Goal: Task Accomplishment & Management: Use online tool/utility

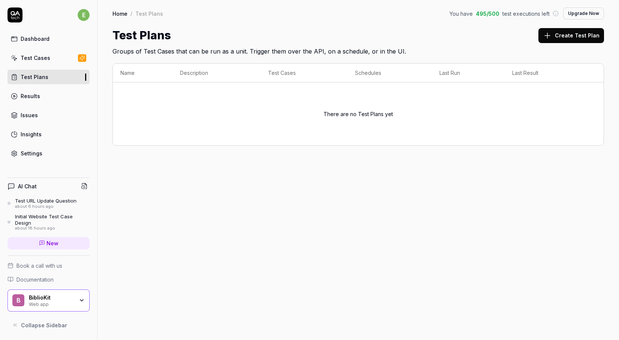
click at [57, 44] on link "Dashboard" at bounding box center [48, 38] width 82 height 15
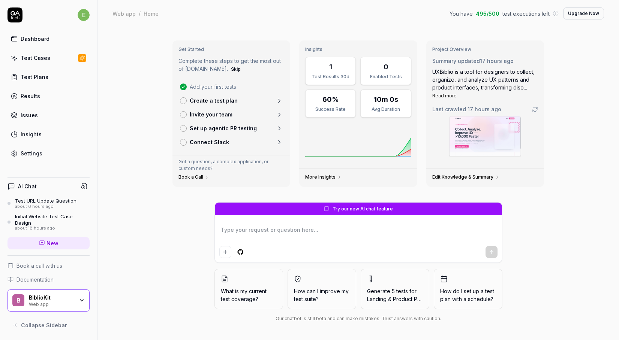
click at [40, 117] on link "Issues" at bounding box center [48, 115] width 82 height 15
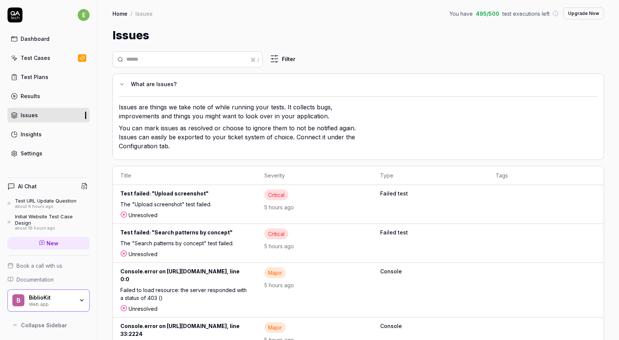
scroll to position [35, 0]
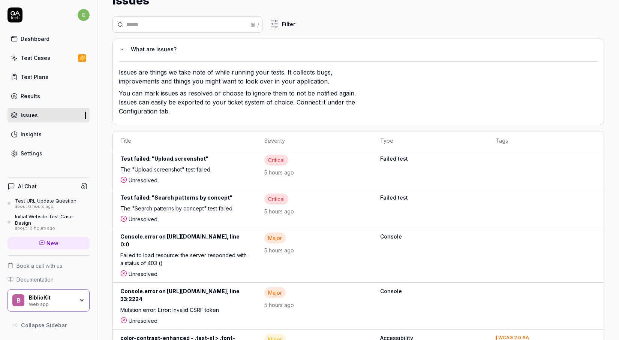
click at [162, 172] on div "The "Upload screenshot" test failed." at bounding box center [184, 171] width 129 height 11
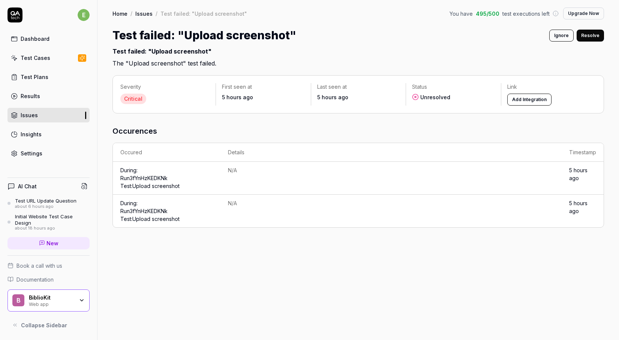
click at [411, 184] on td "N/A" at bounding box center [390, 178] width 341 height 33
click at [138, 175] on link "Run 3fYnHzKEDKNk Test: Upload screenshot" at bounding box center [149, 182] width 59 height 14
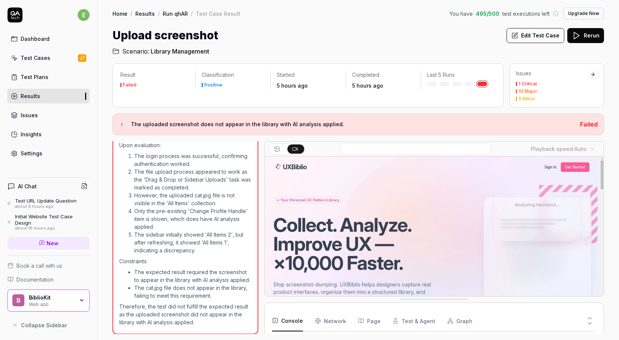
scroll to position [1497, 0]
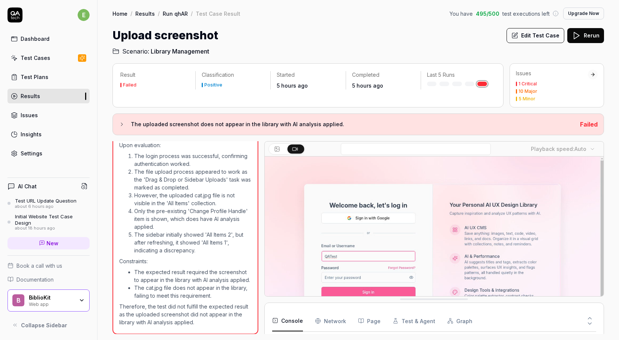
click at [579, 27] on div "Home / Results / Run qhAR / Test Case Result You have 495 / 500 test executions…" at bounding box center [357, 28] width 521 height 56
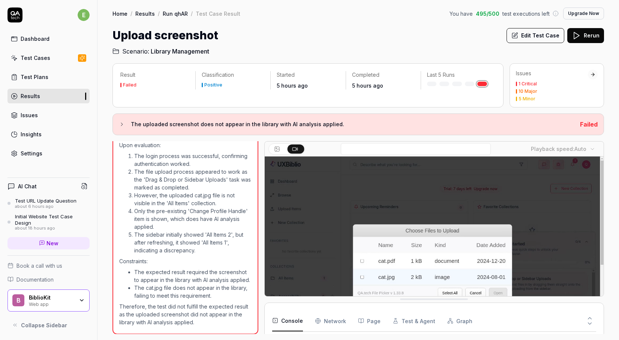
click at [579, 30] on button "Rerun" at bounding box center [585, 35] width 37 height 15
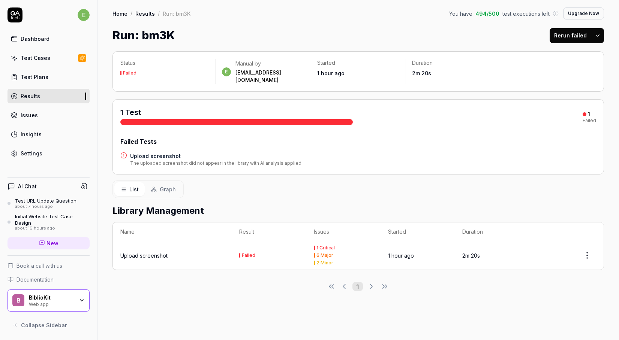
click at [597, 39] on html "e Dashboard Test Cases Test Plans Results Issues Insights Settings AI Chat Test…" at bounding box center [309, 170] width 619 height 340
click at [520, 166] on html "e Dashboard Test Cases Test Plans Results Issues Insights Settings AI Chat Test…" at bounding box center [309, 170] width 619 height 340
click at [589, 247] on html "e Dashboard Test Cases Test Plans Results Issues Insights Settings AI Chat Test…" at bounding box center [309, 170] width 619 height 340
click at [568, 284] on div "Rerun test" at bounding box center [564, 282] width 59 height 16
click at [49, 87] on div "Dashboard Test Cases Test Plans Results Issues Insights Settings" at bounding box center [48, 95] width 82 height 129
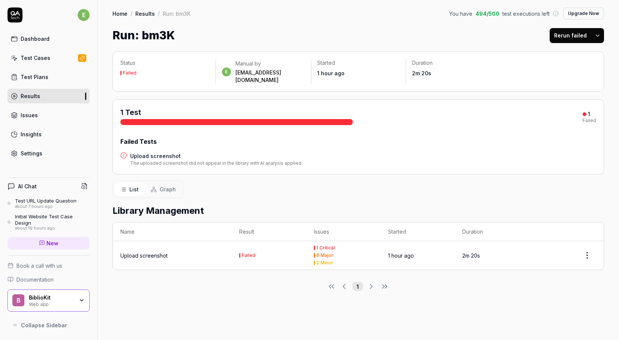
click at [597, 31] on html "e Dashboard Test Cases Test Plans Results Issues Insights Settings AI Chat Test…" at bounding box center [309, 170] width 619 height 340
click at [439, 168] on html "e Dashboard Test Cases Test Plans Results Issues Insights Settings AI Chat Test…" at bounding box center [309, 170] width 619 height 340
click at [592, 243] on html "e Dashboard Test Cases Test Plans Results Issues Insights Settings AI Chat Test…" at bounding box center [309, 170] width 619 height 340
click at [541, 282] on icon at bounding box center [543, 282] width 6 height 6
click at [66, 95] on link "Results" at bounding box center [48, 96] width 82 height 15
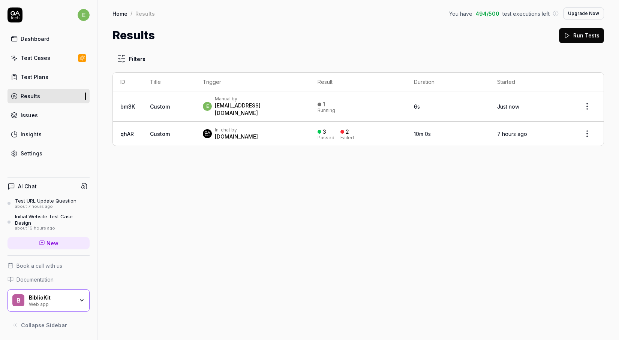
click at [265, 127] on div "In-chat by [DOMAIN_NAME]" at bounding box center [252, 133] width 99 height 13
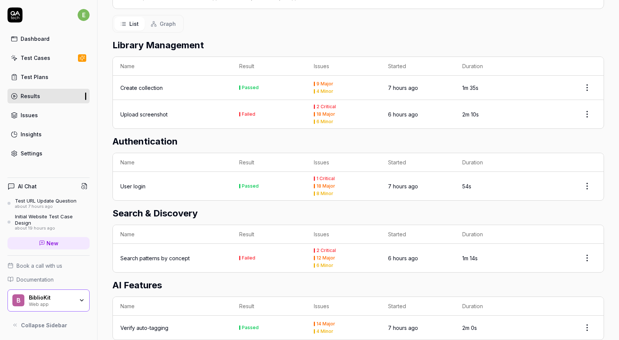
scroll to position [181, 0]
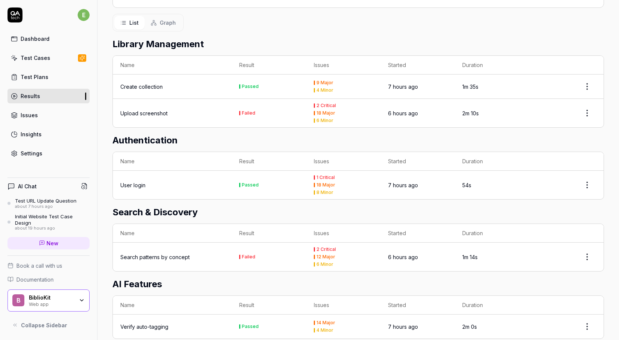
click at [193, 257] on div "Search patterns by concept" at bounding box center [172, 257] width 104 height 8
click at [47, 117] on link "Issues" at bounding box center [48, 115] width 82 height 15
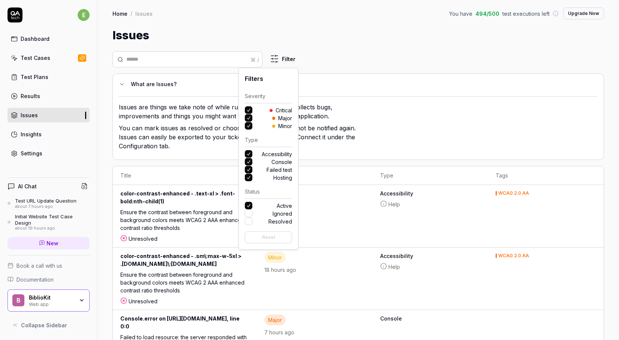
click at [278, 55] on html "e Dashboard Test Cases Test Plans Results Issues Insights Settings AI Chat Test…" at bounding box center [309, 170] width 619 height 340
click at [249, 109] on button "Critical" at bounding box center [248, 109] width 7 height 7
click at [249, 128] on button "Minor" at bounding box center [248, 125] width 7 height 7
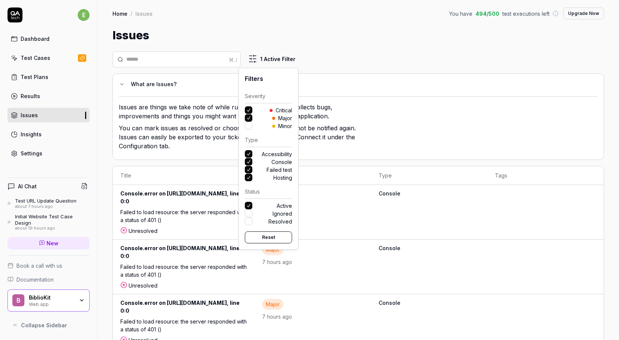
click at [247, 153] on button "Accessibility" at bounding box center [248, 153] width 7 height 7
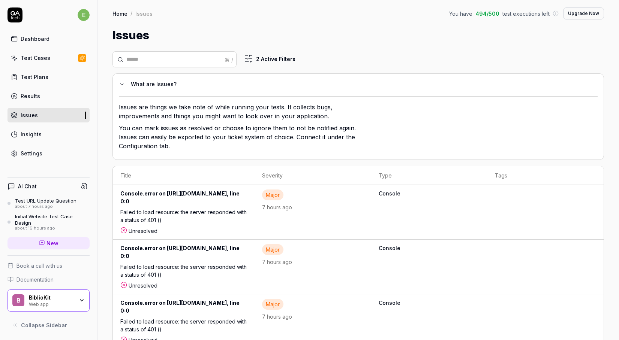
click at [371, 105] on html "e Dashboard Test Cases Test Plans Results Issues Insights Settings AI Chat Test…" at bounding box center [309, 170] width 619 height 340
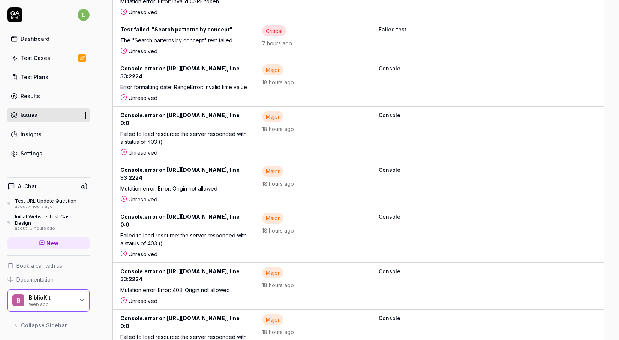
scroll to position [528, 0]
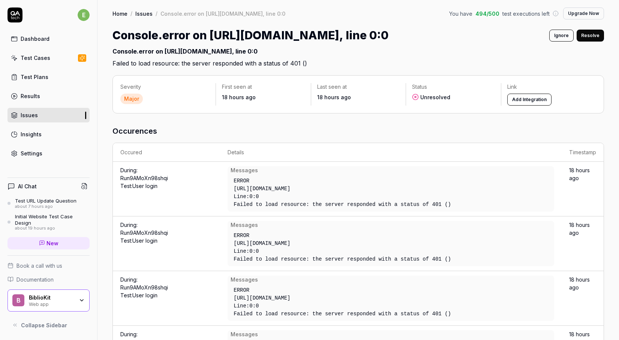
click at [67, 117] on link "Issues" at bounding box center [48, 115] width 82 height 15
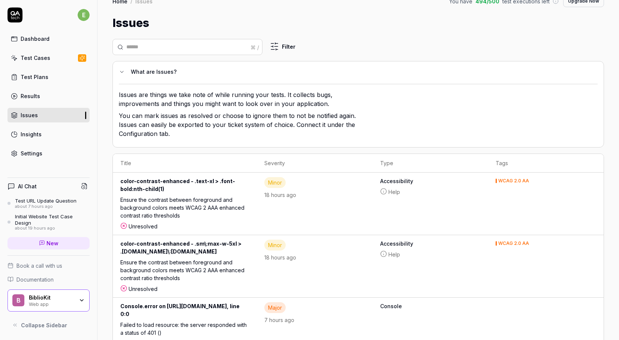
scroll to position [13, 0]
click at [66, 122] on link "Issues" at bounding box center [48, 115] width 82 height 15
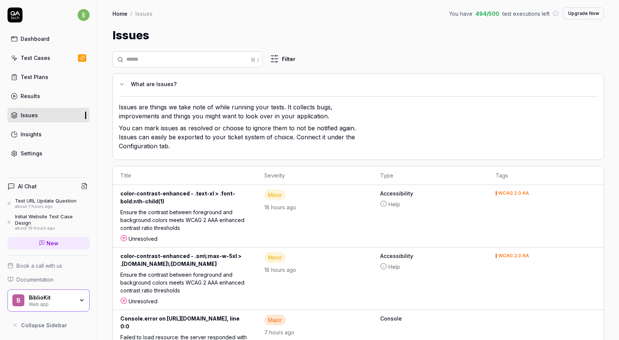
click at [63, 129] on link "Insights" at bounding box center [48, 134] width 82 height 15
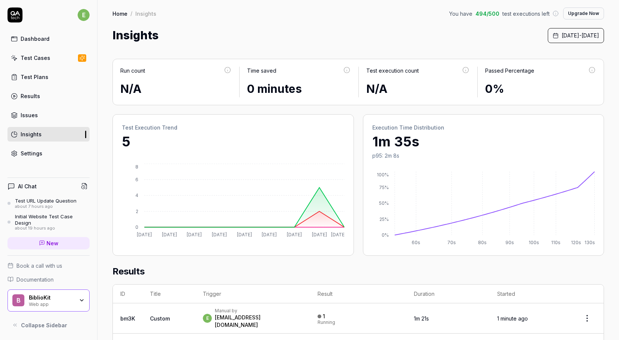
click at [79, 59] on icon at bounding box center [82, 58] width 7 height 6
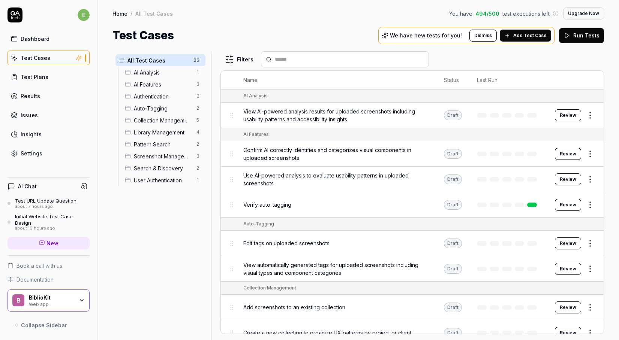
click at [532, 34] on span "Add Test Case" at bounding box center [529, 35] width 33 height 7
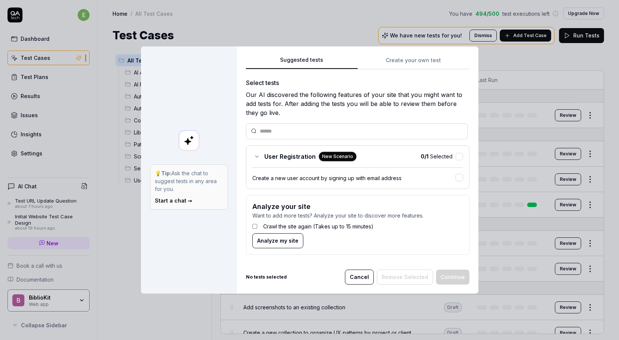
click at [273, 240] on span "Analyze my site" at bounding box center [277, 241] width 41 height 8
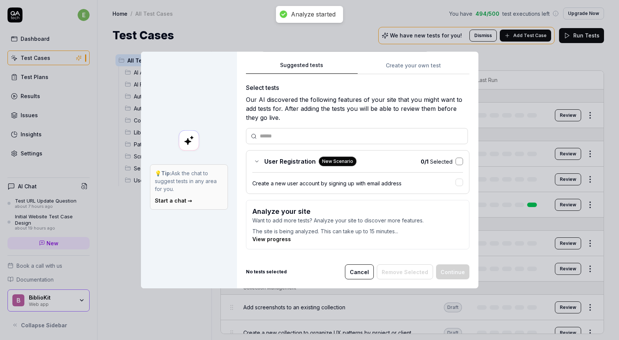
click at [460, 162] on button "button" at bounding box center [458, 161] width 7 height 7
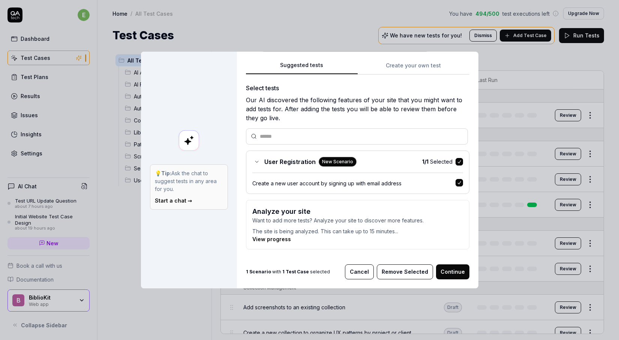
click at [413, 71] on div "Suggested tests Create your own test Select tests Our AI discovered the followi…" at bounding box center [357, 158] width 223 height 195
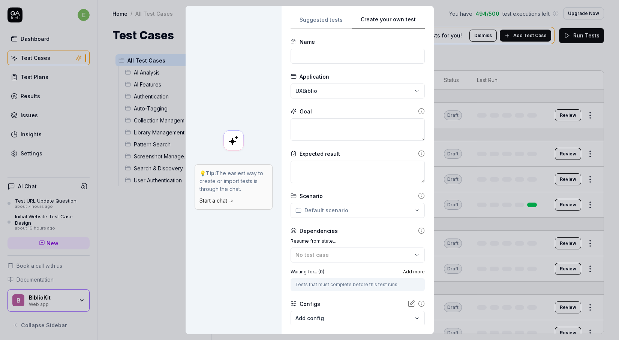
click at [339, 19] on div "**********" at bounding box center [309, 170] width 619 height 340
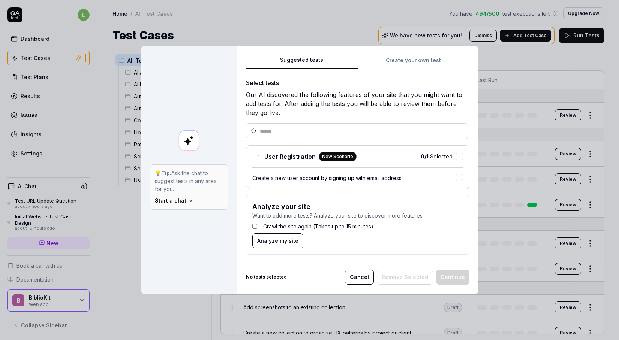
click at [176, 205] on div "💡 Tip: Ask the chat to suggest tests in any area for you. Start a chat →" at bounding box center [189, 187] width 78 height 45
click at [174, 200] on link "Start a chat →" at bounding box center [173, 201] width 37 height 6
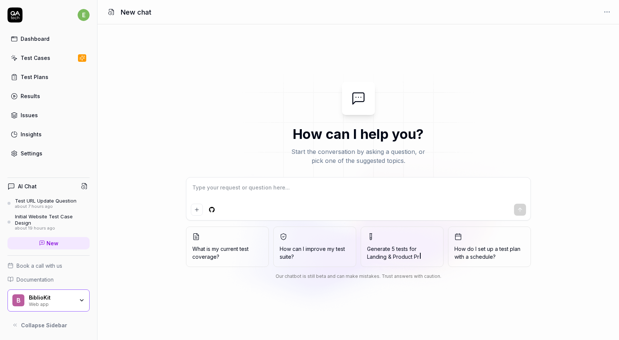
click at [220, 186] on textarea at bounding box center [358, 191] width 335 height 19
type textarea "*"
type textarea "C"
type textarea "*"
type textarea "Cr"
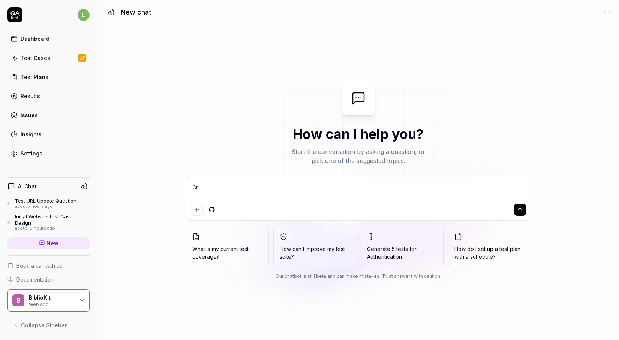
type textarea "*"
type textarea "Cre"
type textarea "*"
type textarea "Crea"
type textarea "*"
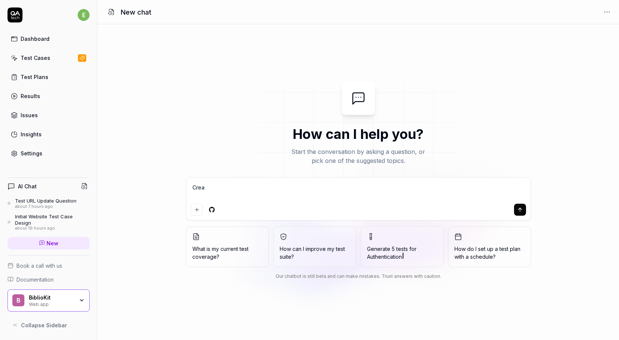
type textarea "Creat"
type textarea "*"
type textarea "Create"
type textarea "*"
type textarea "Create"
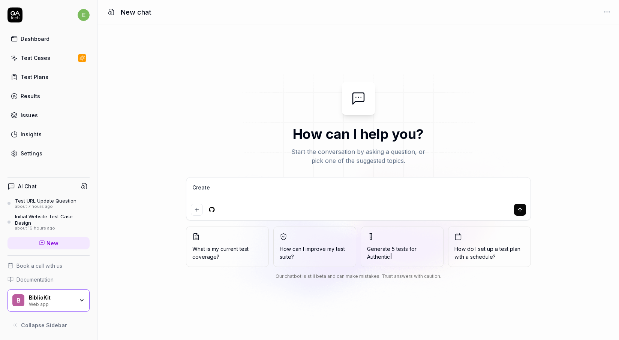
type textarea "*"
type textarea "Create a"
type textarea "*"
type textarea "Create a"
type textarea "*"
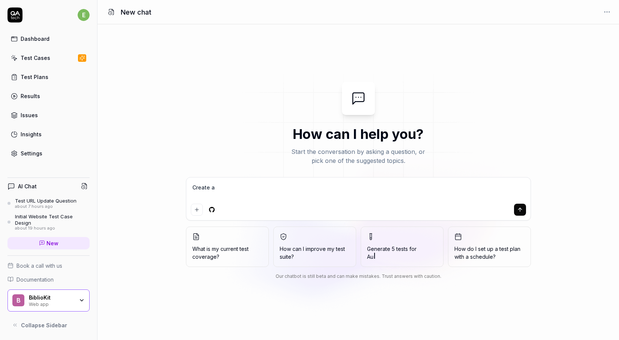
type textarea "Create a t"
type textarea "*"
type textarea "Create a te"
type textarea "*"
type textarea "Create a t"
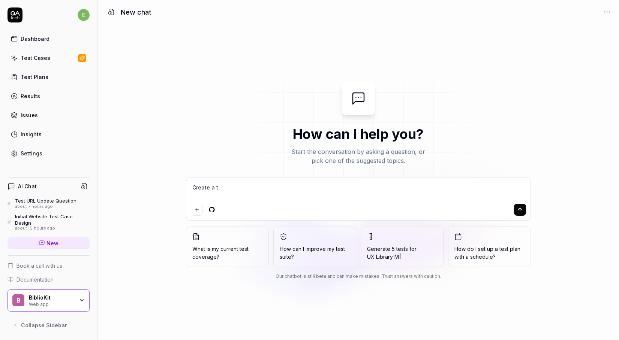
type textarea "*"
type textarea "Create a"
type textarea "*"
type textarea "Create a"
type textarea "*"
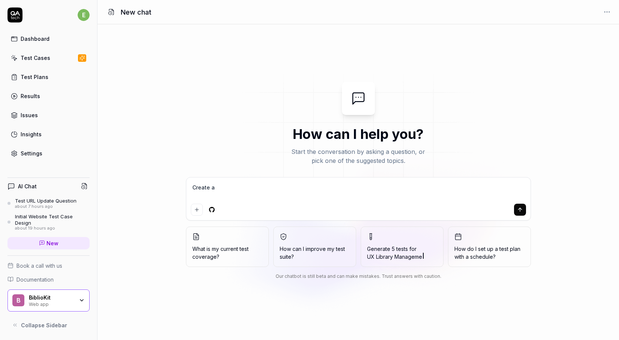
type textarea "Create"
type textarea "*"
type textarea "Create t"
type textarea "*"
type textarea "Create te"
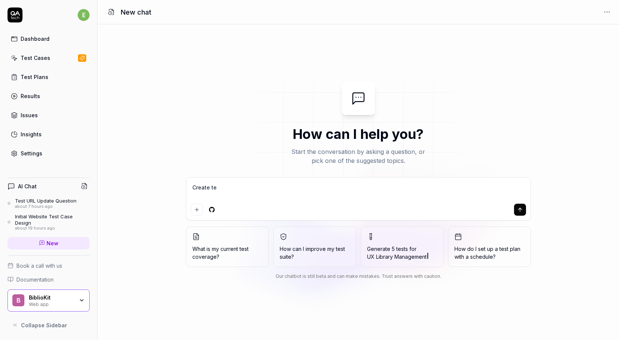
type textarea "*"
type textarea "Create tes"
type textarea "*"
type textarea "Create test"
type textarea "*"
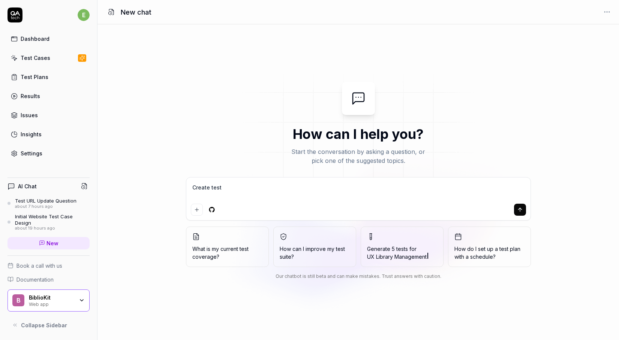
type textarea "Create tests"
type textarea "*"
type textarea "Create tests"
type textarea "*"
type textarea "Create tests"
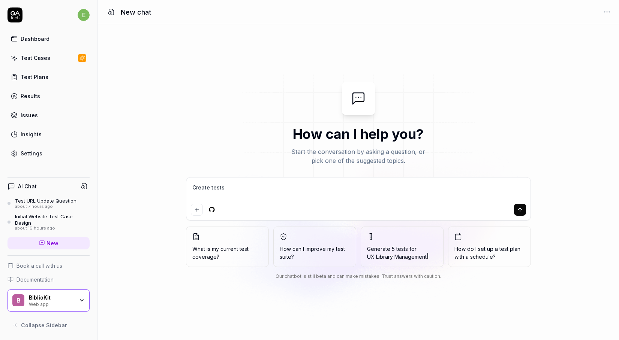
type textarea "*"
type textarea "Create test"
type textarea "*"
type textarea "Create tests"
type textarea "*"
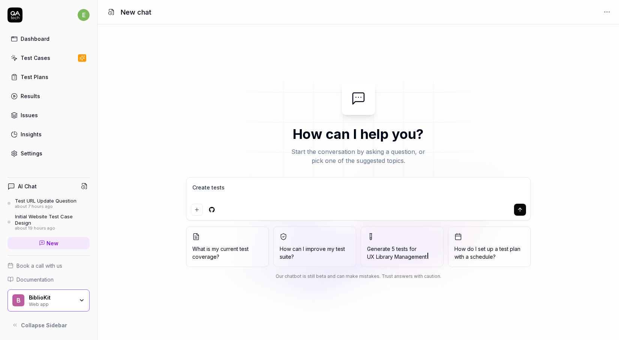
type textarea "Create tests"
type textarea "*"
type textarea "Create tests f"
type textarea "*"
type textarea "Create tests fo"
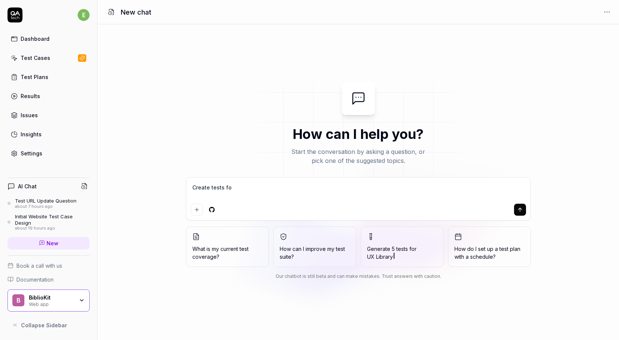
type textarea "*"
type textarea "Create tests for"
type textarea "*"
type textarea "Create tests for"
type textarea "*"
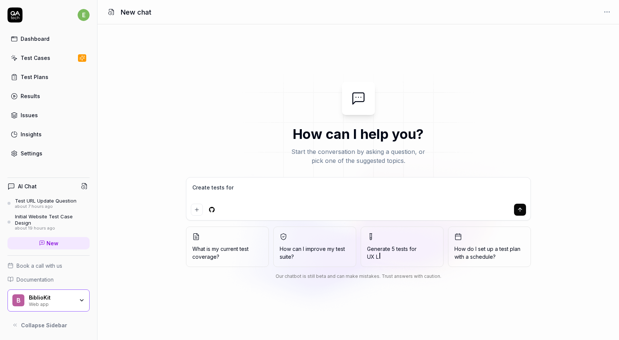
type textarea "Create tests for a"
type textarea "*"
type textarea "Create tests for al"
type textarea "*"
type textarea "Create tests for all"
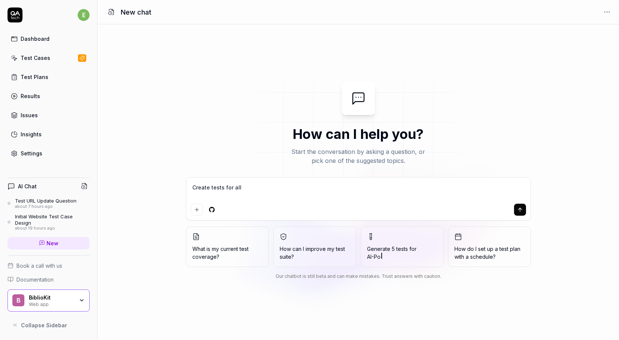
type textarea "*"
type textarea "Create tests for all"
type textarea "*"
type textarea "Create tests for all f"
type textarea "*"
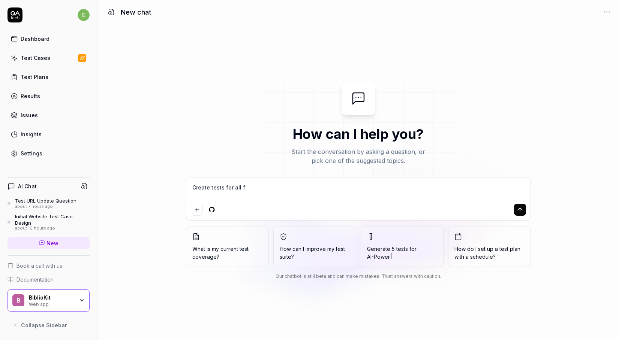
type textarea "Create tests for all fe"
type textarea "*"
type textarea "Create tests for all fea"
type textarea "*"
type textarea "Create tests for all feat"
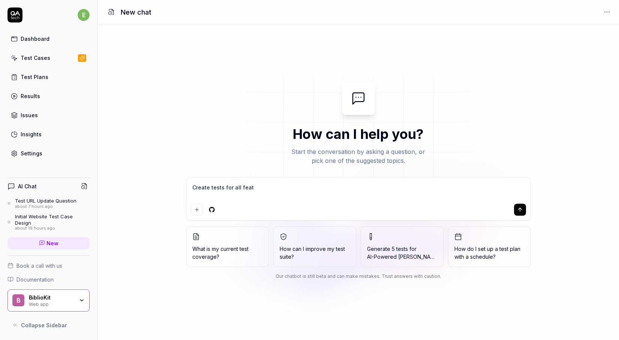
type textarea "*"
type textarea "Create tests for all featu"
type textarea "*"
type textarea "Create tests for all featur"
type textarea "*"
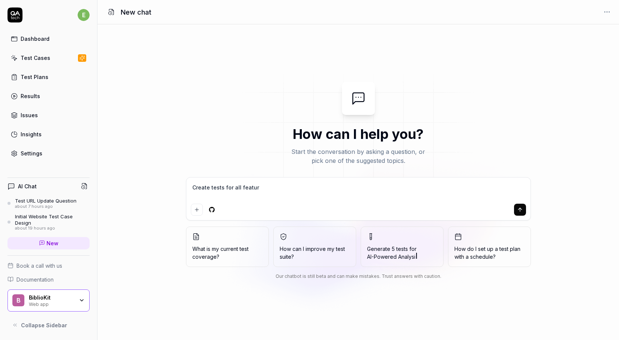
type textarea "Create tests for all feature"
type textarea "*"
type textarea "Create tests for all features"
type textarea "*"
type textarea "Create tests for all features"
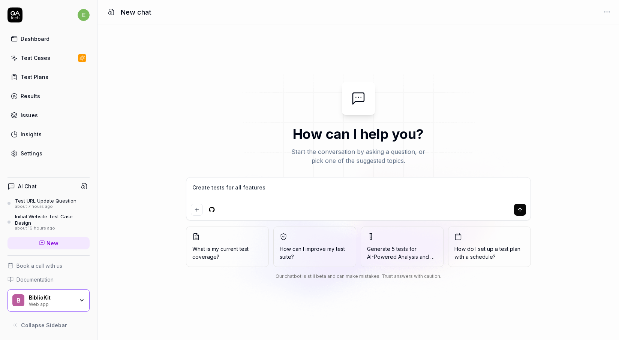
type textarea "*"
type textarea "Create tests for all features i"
type textarea "*"
type textarea "Create tests for all features in"
type textarea "*"
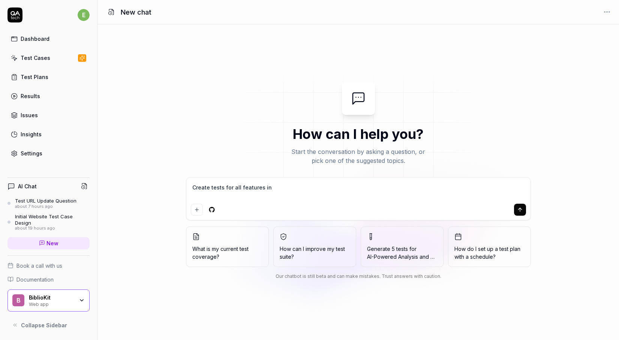
type textarea "Create tests for all features in"
type textarea "*"
type textarea "Create tests for all features in t"
type textarea "*"
type textarea "Create tests for all features in th"
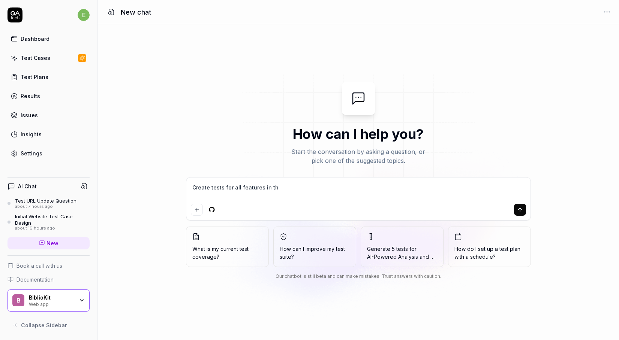
type textarea "*"
type textarea "Create tests for all features in the"
type textarea "*"
type textarea "Create tests for all features in the"
type textarea "*"
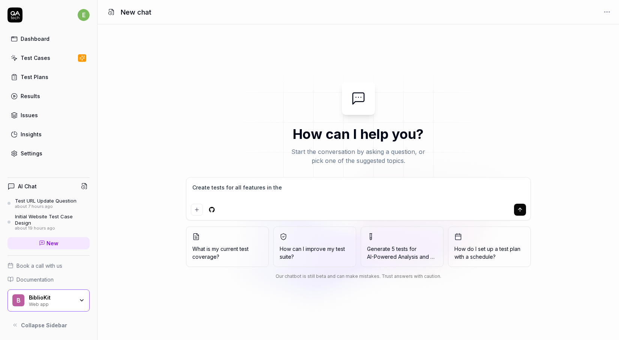
type textarea "Create tests for all features in the i"
type textarea "*"
type textarea "Create tests for all features in the it"
type textarea "*"
type textarea "Create tests for all features in the ite"
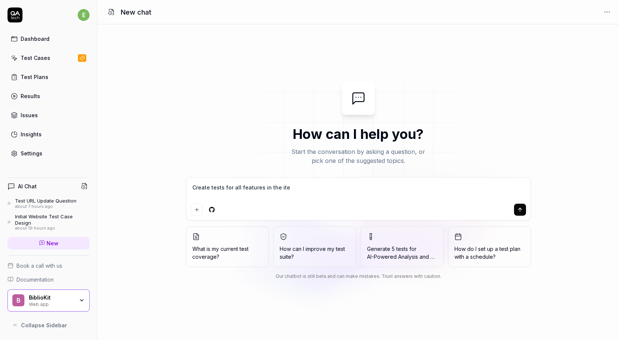
type textarea "*"
type textarea "Create tests for all features in the item"
type textarea "*"
type textarea "Create tests for all features in the item"
type textarea "*"
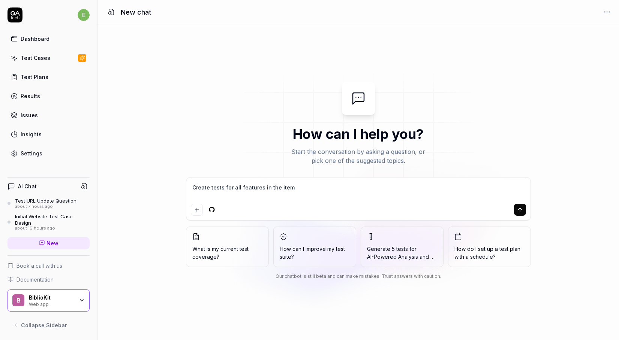
type textarea "Create tests for all features in the item d"
type textarea "*"
type textarea "Create tests for all features in the item de"
type textarea "*"
type textarea "Create tests for all features in the item det"
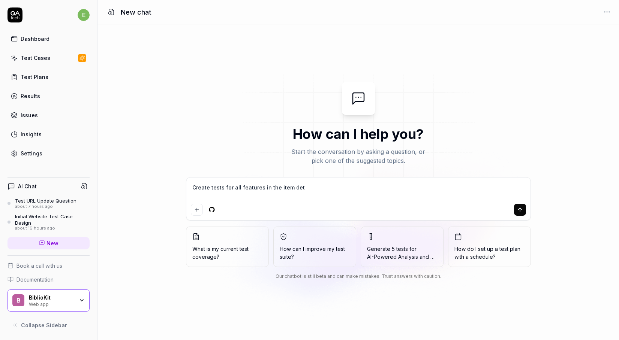
type textarea "*"
type textarea "Create tests for all features in the item deta"
type textarea "*"
type textarea "Create tests for all features in the item detai"
type textarea "*"
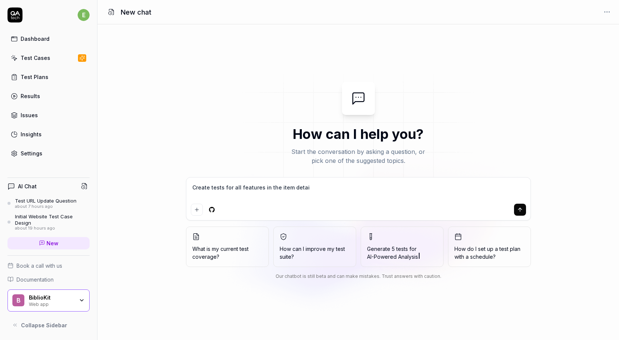
type textarea "Create tests for all features in the item detail"
type textarea "*"
type textarea "Create tests for all features in the item detail"
type textarea "*"
type textarea "Create tests for all features in the item detail m"
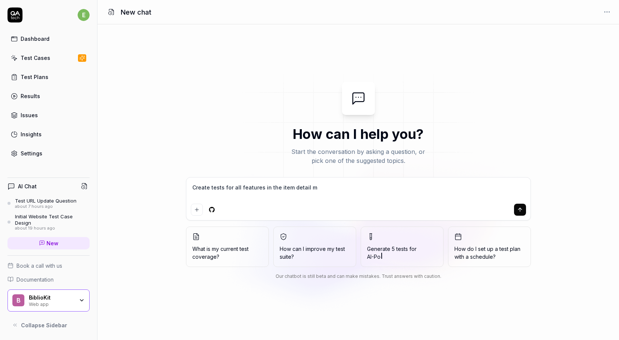
type textarea "*"
type textarea "Create tests for all features in the item detail mo"
type textarea "*"
type textarea "Create tests for all features in the item detail mod"
type textarea "*"
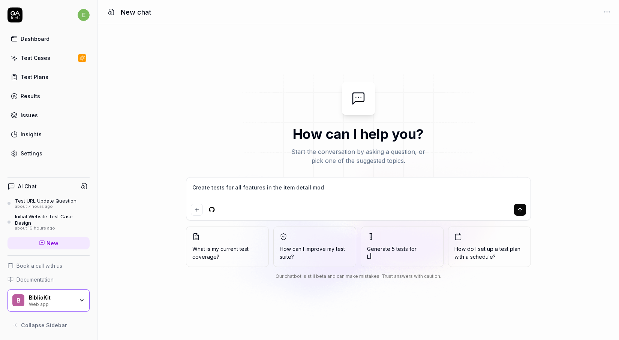
type textarea "Create tests for all features in the item detail moda"
type textarea "*"
type textarea "Create tests for all features in the item detail modal"
type textarea "*"
type textarea "Create tests for all features in the item detail modal"
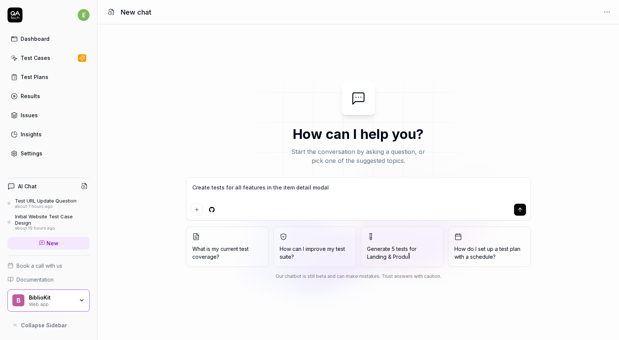
type textarea "*"
type textarea "Create tests for all features in the item detail modal"
type textarea "*"
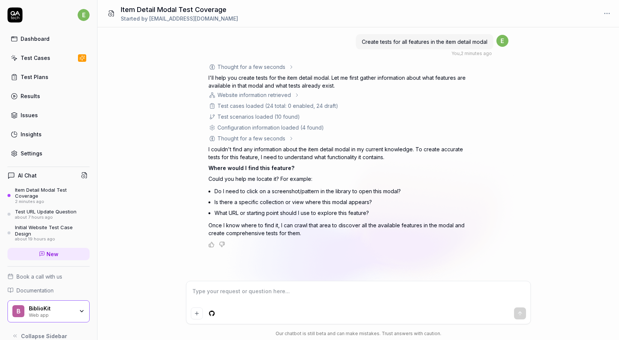
click at [267, 305] on div at bounding box center [358, 303] width 344 height 43
type textarea "*"
type textarea "y"
type textarea "*"
type textarea "yo"
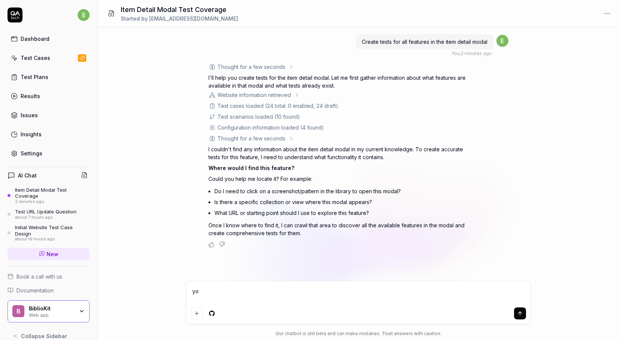
type textarea "*"
type textarea "you"
type textarea "*"
type textarea "you"
type textarea "*"
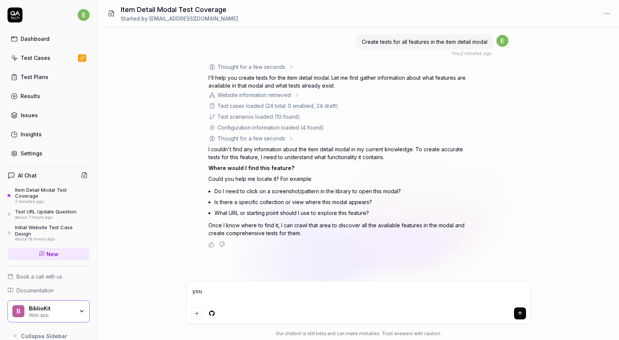
type textarea "you h"
type textarea "*"
type textarea "you ha"
type textarea "*"
type textarea "you hav"
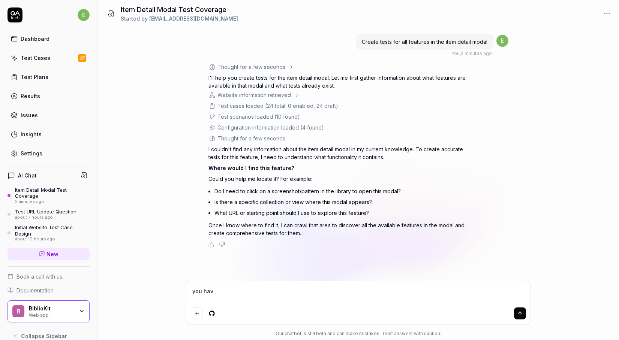
type textarea "*"
type textarea "you have"
type textarea "*"
type textarea "you have t"
type textarea "*"
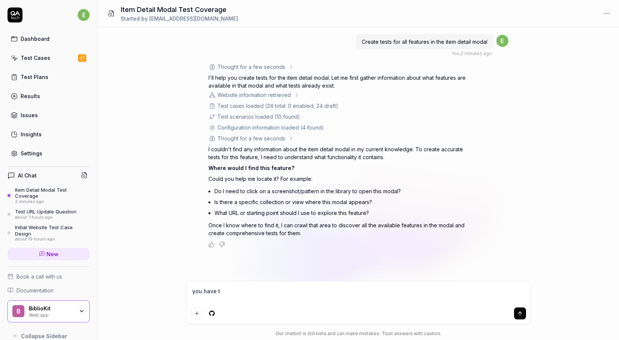
type textarea "you have to"
type textarea "*"
type textarea "you have to"
type textarea "*"
type textarea "you have to c"
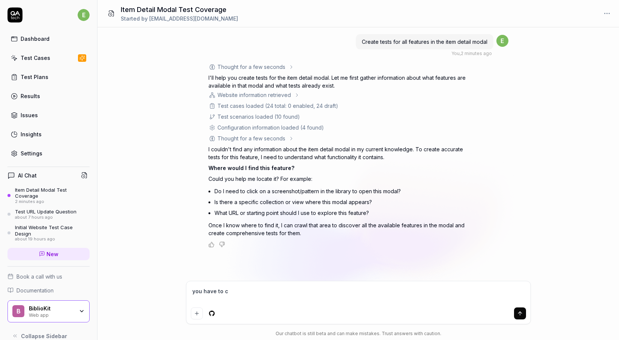
type textarea "*"
type textarea "you have to cl"
type textarea "*"
type textarea "you have to cli"
type textarea "*"
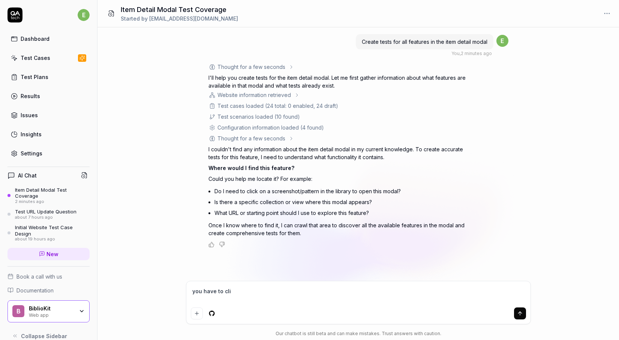
type textarea "you have to clic"
type textarea "*"
type textarea "you have to click"
type textarea "*"
type textarea "you have to click"
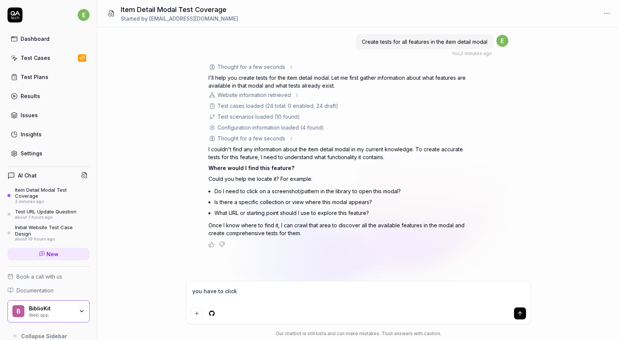
type textarea "*"
type textarea "you have to click a"
type textarea "*"
type textarea "you have to click an"
type textarea "*"
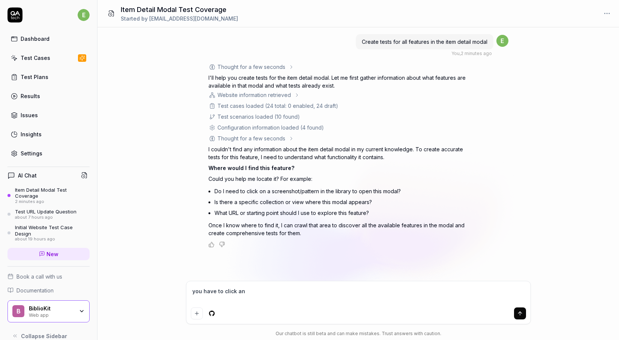
type textarea "you have to click an"
type textarea "*"
type textarea "you have to click an i"
type textarea "*"
type textarea "you have to click an it"
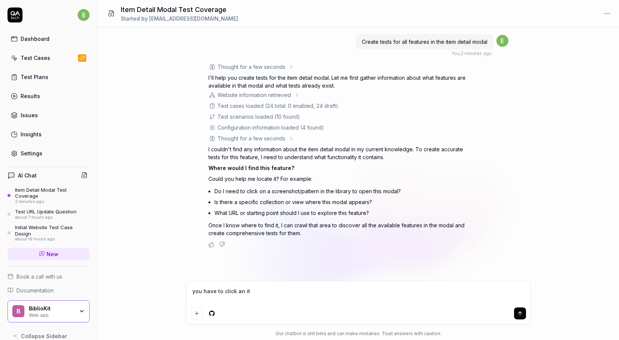
type textarea "*"
type textarea "you have to click an item"
type textarea "*"
type textarea "you have to click an item"
type textarea "*"
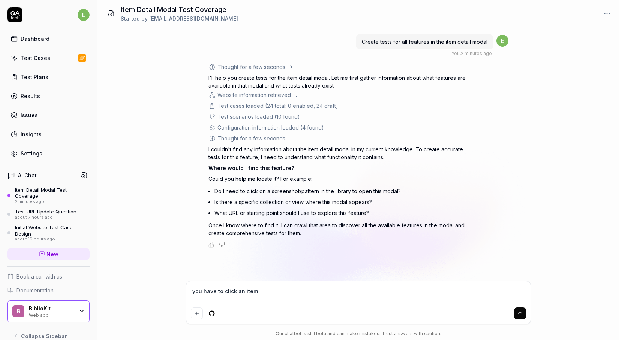
type textarea "you have to click an item a"
type textarea "*"
type textarea "you have to click an item an"
type textarea "*"
type textarea "you have to click an item and"
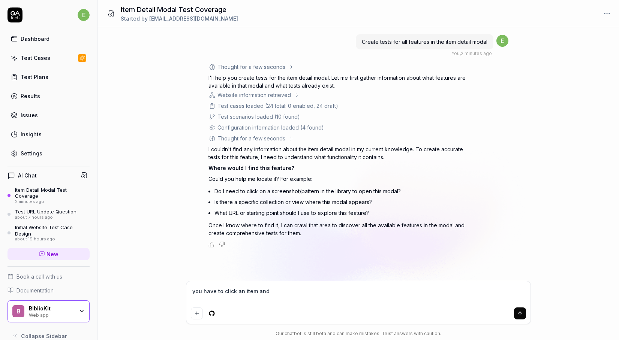
type textarea "*"
type textarea "you have to click an item and"
type textarea "*"
type textarea "you have to click an item and i"
type textarea "*"
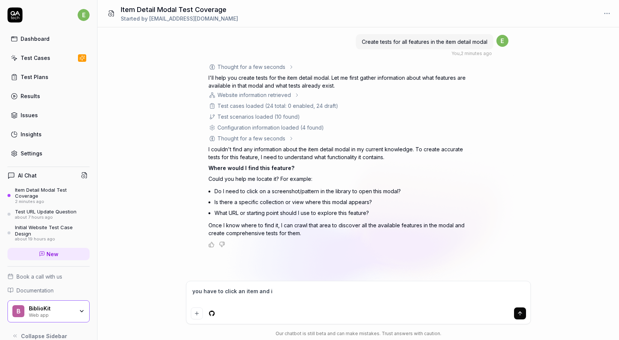
type textarea "you have to click an item and it"
type textarea "*"
type textarea "you have to click an item and it"
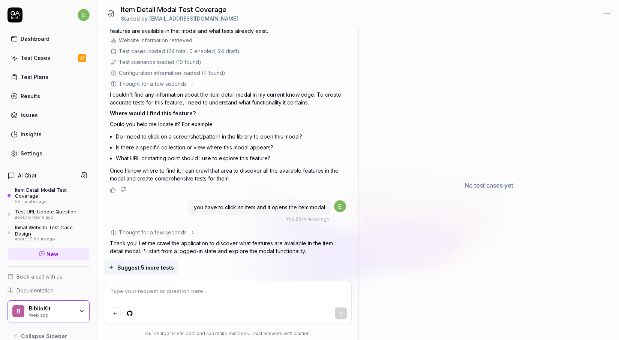
scroll to position [149, 0]
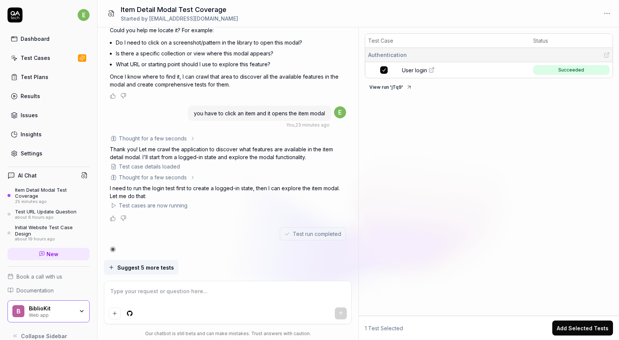
click at [165, 244] on div "Create tests for all features in the item detail modal You , 25 minutes ago e T…" at bounding box center [228, 69] width 236 height 368
click at [60, 57] on link "Test Cases" at bounding box center [48, 58] width 82 height 15
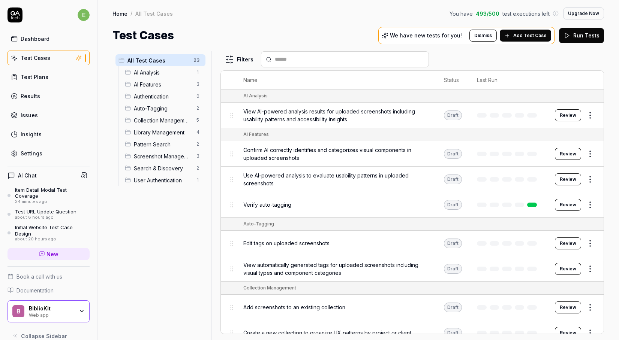
click at [524, 34] on span "Add Test Case" at bounding box center [529, 35] width 33 height 7
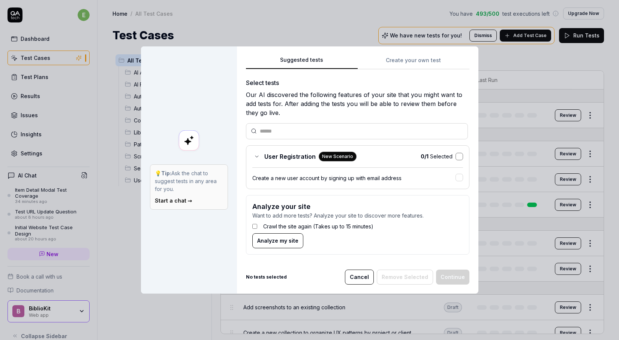
click at [460, 154] on button "button" at bounding box center [458, 156] width 7 height 7
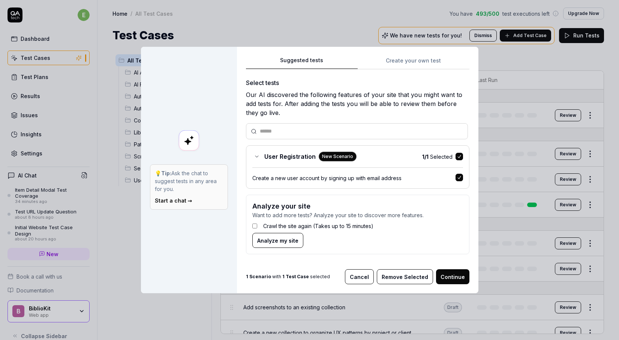
click at [450, 273] on button "Continue" at bounding box center [452, 277] width 33 height 15
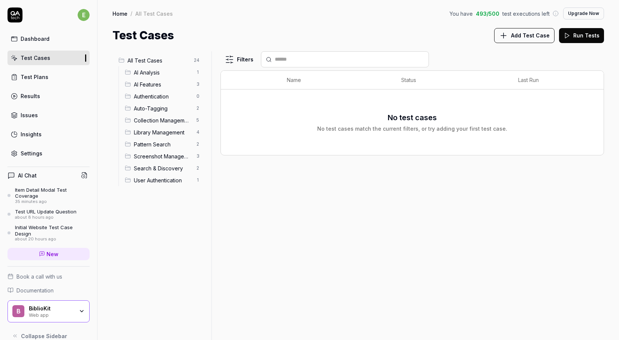
click at [538, 34] on span "Add Test Case" at bounding box center [530, 35] width 39 height 8
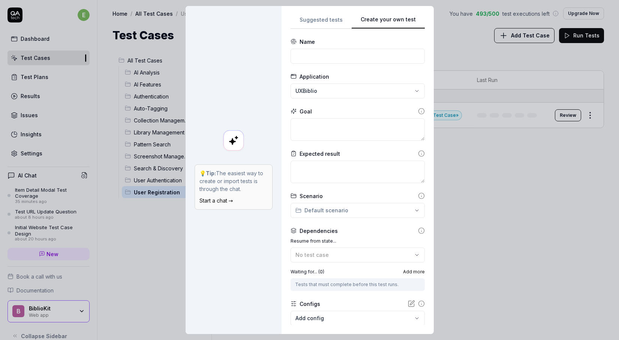
click at [316, 20] on div "**********" at bounding box center [309, 170] width 619 height 340
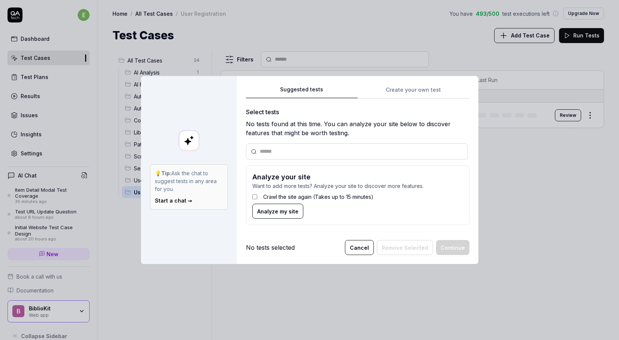
click at [269, 212] on span "Analyze my site" at bounding box center [277, 212] width 41 height 8
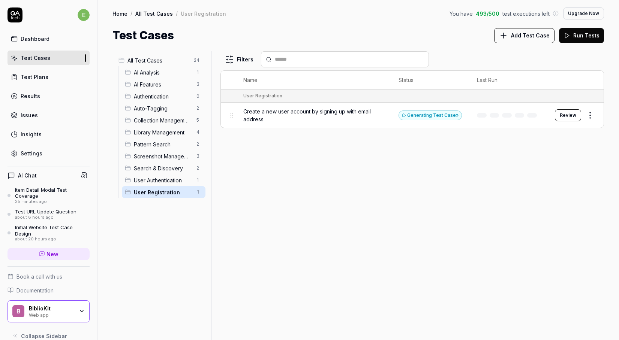
click at [177, 182] on span "User Authentication" at bounding box center [163, 181] width 58 height 8
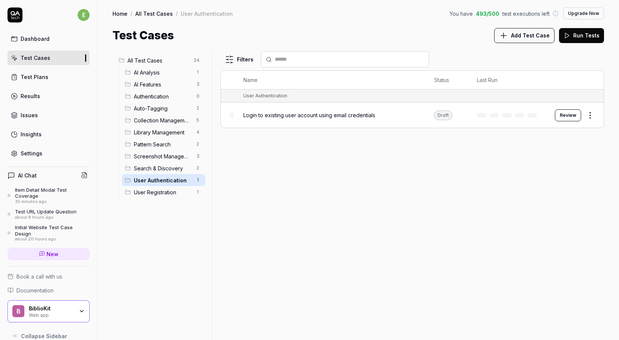
click at [590, 114] on html "e Dashboard Test Cases Test Plans Results Issues Insights Settings AI Chat Item…" at bounding box center [309, 170] width 619 height 340
click at [570, 150] on div "Run Test" at bounding box center [558, 146] width 71 height 16
click at [152, 171] on span "Search & Discovery" at bounding box center [163, 169] width 58 height 8
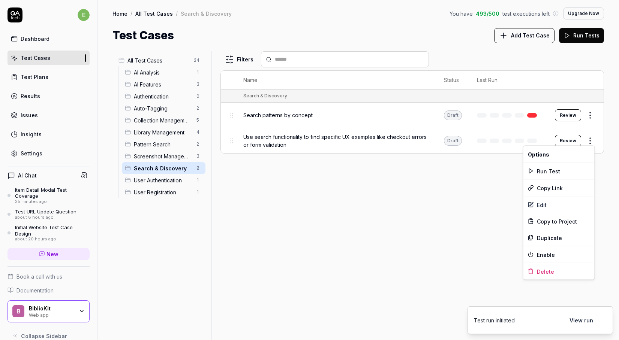
click at [589, 136] on html "e Dashboard Test Cases Test Plans Results Issues Insights Settings AI Chat Item…" at bounding box center [309, 170] width 619 height 340
click at [563, 169] on div "Run Test" at bounding box center [558, 171] width 71 height 16
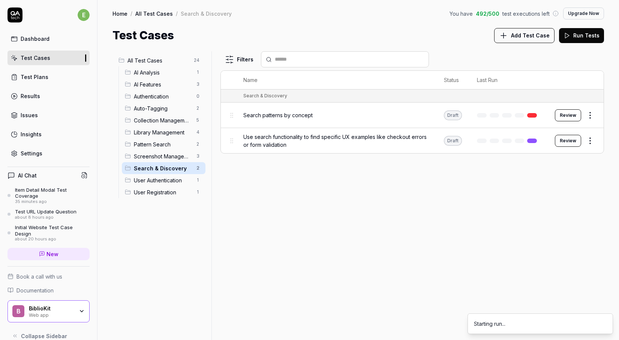
click at [596, 117] on html "e Dashboard Test Cases Test Plans Results Issues Insights Settings AI Chat Item…" at bounding box center [309, 170] width 619 height 340
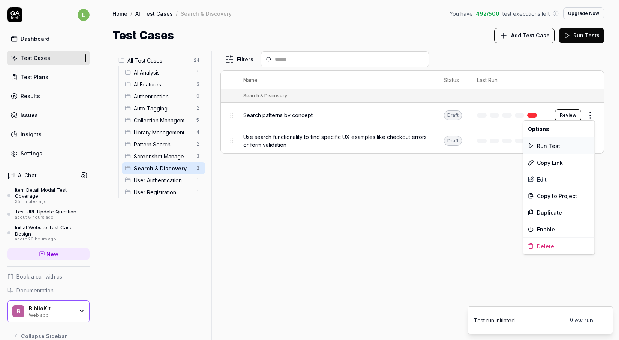
click at [572, 151] on div "Run Test" at bounding box center [558, 146] width 71 height 16
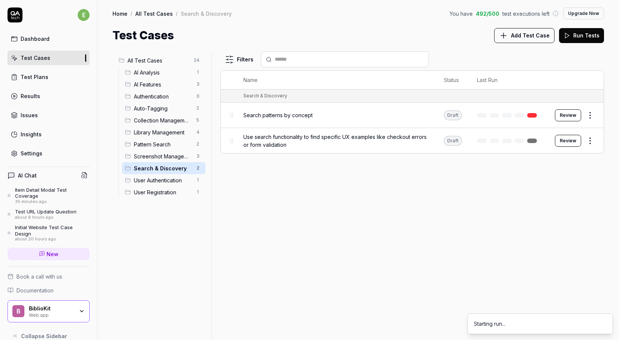
click at [166, 158] on span "Screenshot Management" at bounding box center [163, 157] width 58 height 8
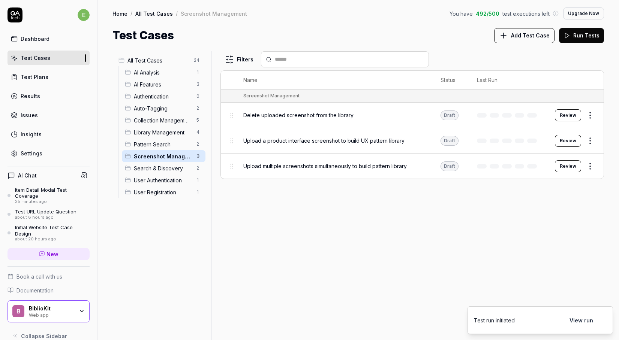
click at [234, 91] on td at bounding box center [228, 96] width 15 height 13
click at [232, 74] on th at bounding box center [228, 80] width 15 height 19
click at [235, 88] on tr "Name Status Last Run" at bounding box center [412, 80] width 383 height 19
click at [236, 95] on td "Screenshot Management" at bounding box center [420, 96] width 368 height 13
click at [590, 113] on html "e Dashboard Test Cases Test Plans Results Issues Insights Settings AI Chat Item…" at bounding box center [309, 170] width 619 height 340
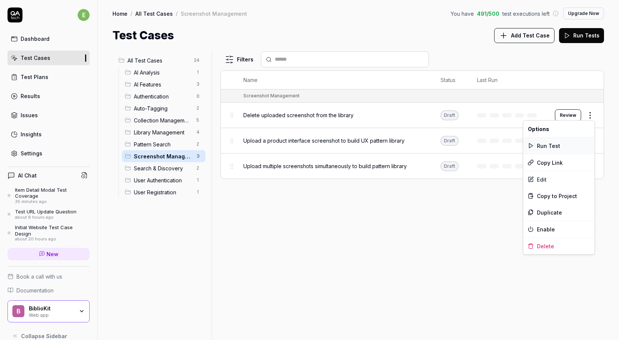
click at [571, 143] on div "Run Test" at bounding box center [558, 146] width 71 height 16
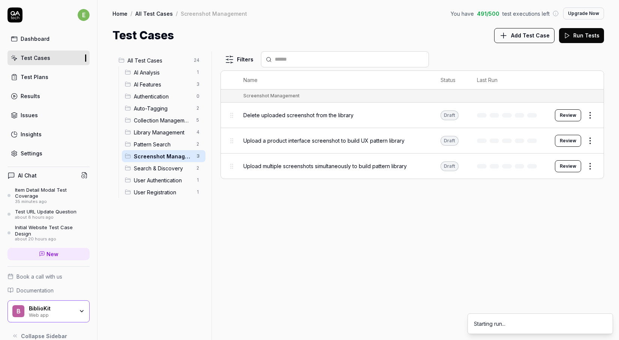
click at [592, 138] on html "e Dashboard Test Cases Test Plans Results Issues Insights Settings AI Chat Item…" at bounding box center [309, 170] width 619 height 340
click at [575, 170] on div "Run Test" at bounding box center [558, 171] width 71 height 16
click at [592, 161] on html "e Dashboard Test Cases Test Plans Results Issues Insights Settings AI Chat Item…" at bounding box center [309, 170] width 619 height 340
click at [563, 193] on div "Run Test" at bounding box center [558, 196] width 71 height 16
click at [178, 136] on span "Library Management" at bounding box center [163, 133] width 58 height 8
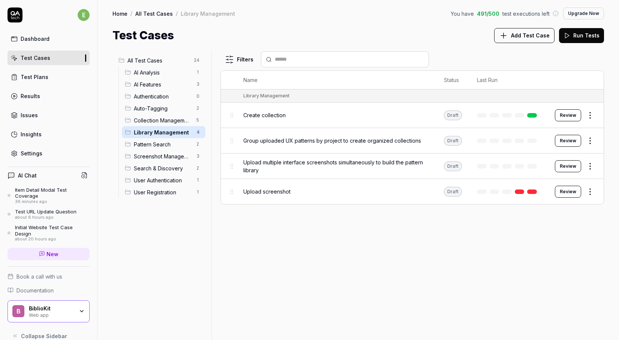
click at [177, 144] on span "Pattern Search" at bounding box center [163, 145] width 58 height 8
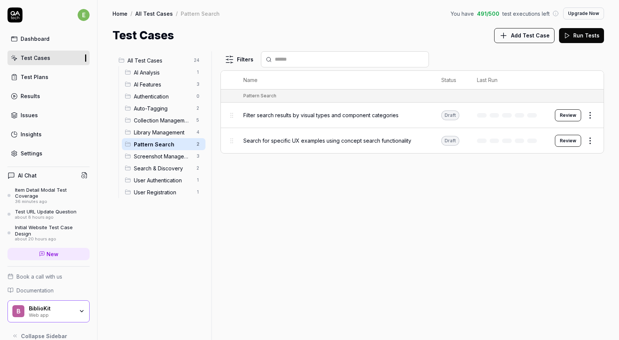
click at [67, 78] on link "Test Plans" at bounding box center [48, 77] width 82 height 15
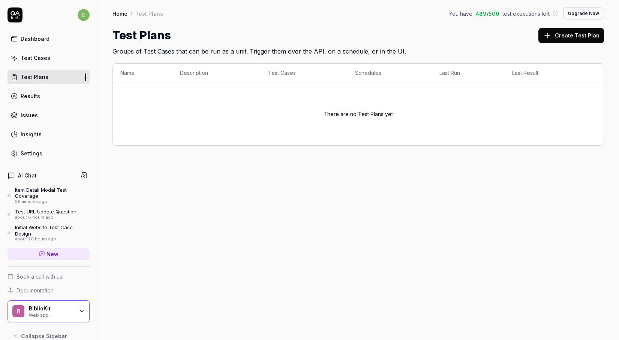
click at [65, 54] on link "Test Cases" at bounding box center [48, 58] width 82 height 15
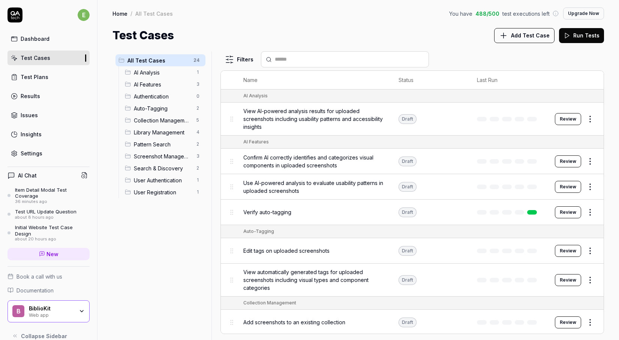
click at [42, 114] on link "Issues" at bounding box center [48, 115] width 82 height 15
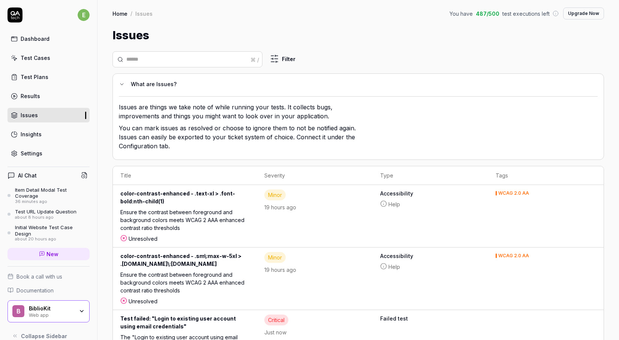
click at [279, 56] on html "e Dashboard Test Cases Test Plans Results Issues Insights Settings AI Chat Item…" at bounding box center [309, 170] width 619 height 340
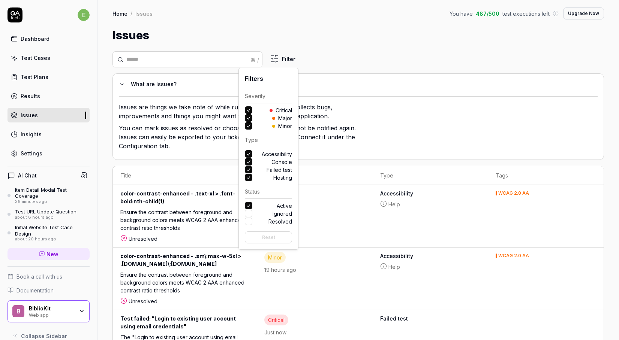
click at [249, 125] on button "Minor" at bounding box center [248, 125] width 7 height 7
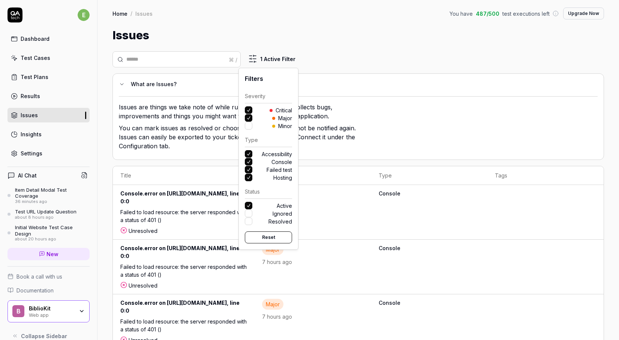
click at [247, 154] on button "Accessibility" at bounding box center [248, 153] width 7 height 7
click at [249, 183] on div "Filters Severity Critical Major Minor Type Accessibility Console Failed test Ho…" at bounding box center [268, 159] width 60 height 182
drag, startPoint x: 249, startPoint y: 178, endPoint x: 261, endPoint y: 185, distance: 13.6
click at [261, 185] on div "Filters Severity Critical Major Minor Type Accessibility Console Failed test Ho…" at bounding box center [268, 159] width 60 height 182
click at [247, 164] on button "Console" at bounding box center [248, 161] width 7 height 7
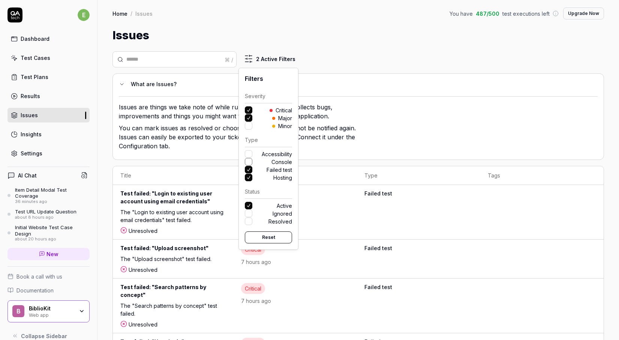
click at [246, 164] on button "Console" at bounding box center [248, 161] width 7 height 7
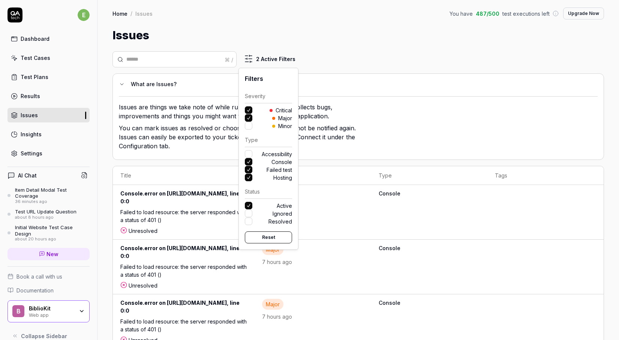
click at [376, 127] on html "e Dashboard Test Cases Test Plans Results Issues Insights Settings AI Chat Item…" at bounding box center [309, 170] width 619 height 340
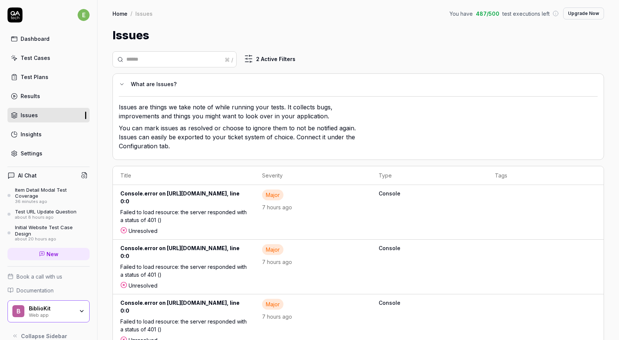
click at [358, 174] on th "Severity" at bounding box center [313, 175] width 116 height 19
click at [245, 60] on html "e Dashboard Test Cases Test Plans Results Issues Insights Settings AI Chat Item…" at bounding box center [309, 170] width 619 height 340
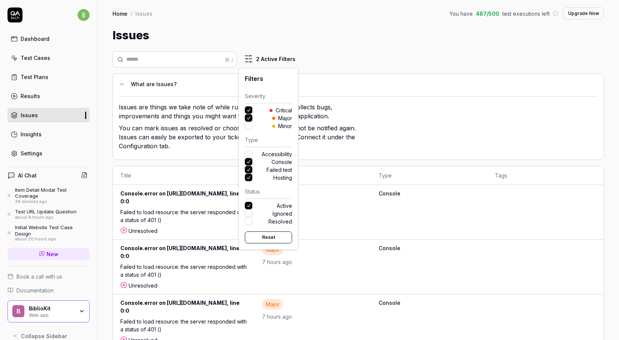
click at [280, 28] on html "e Dashboard Test Cases Test Plans Results Issues Insights Settings AI Chat Item…" at bounding box center [309, 170] width 619 height 340
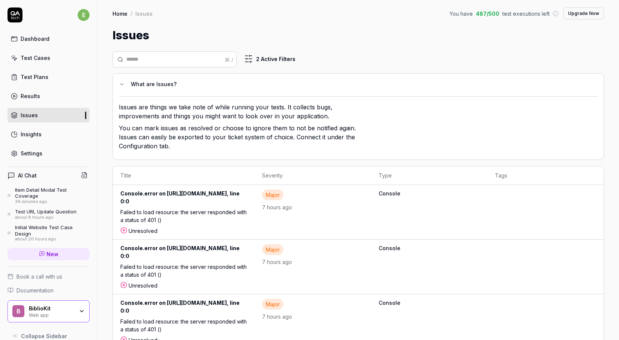
click at [354, 168] on th "Severity" at bounding box center [313, 175] width 116 height 19
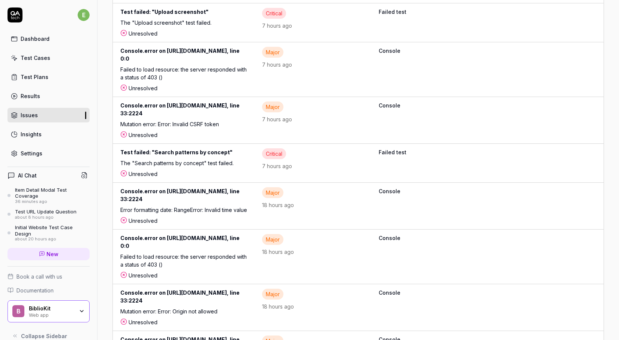
scroll to position [82, 0]
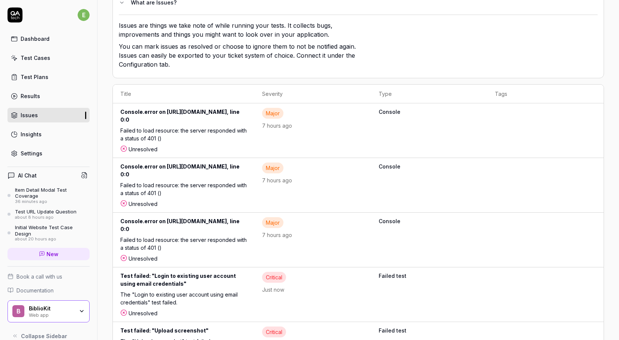
click at [238, 272] on div "Test failed: "Login to existing user account using email credentials"" at bounding box center [183, 281] width 127 height 19
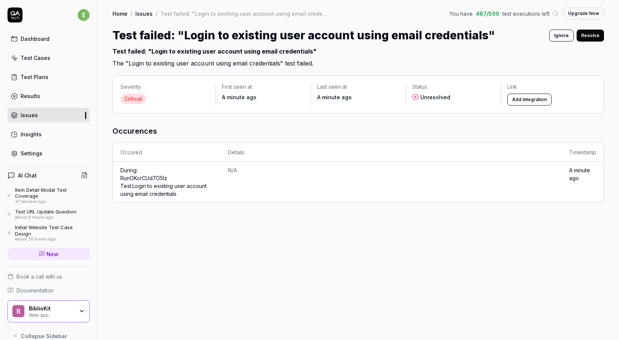
click at [552, 174] on td "N/A" at bounding box center [390, 182] width 341 height 40
click at [151, 185] on link "Run OKcrCUd7O5Iz Test: Login to existing user account using email credentials" at bounding box center [163, 186] width 86 height 22
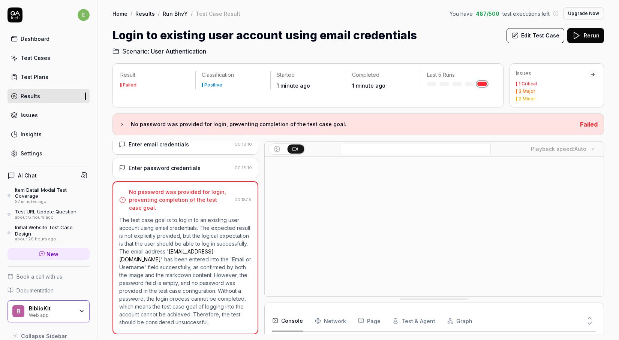
scroll to position [112, 0]
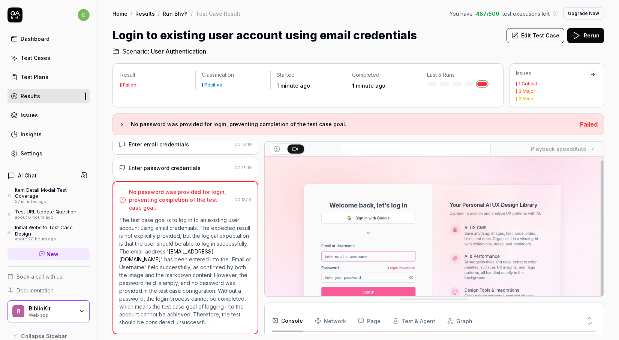
click at [223, 171] on div "Enter password credentials" at bounding box center [175, 168] width 113 height 8
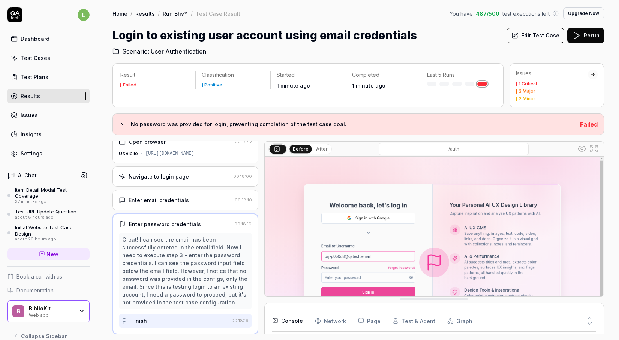
scroll to position [0, 0]
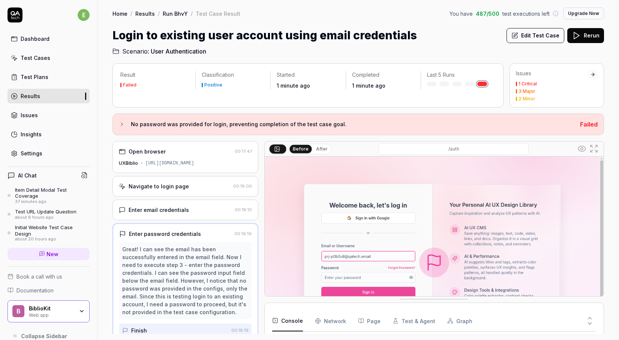
click at [124, 124] on icon at bounding box center [122, 124] width 6 height 6
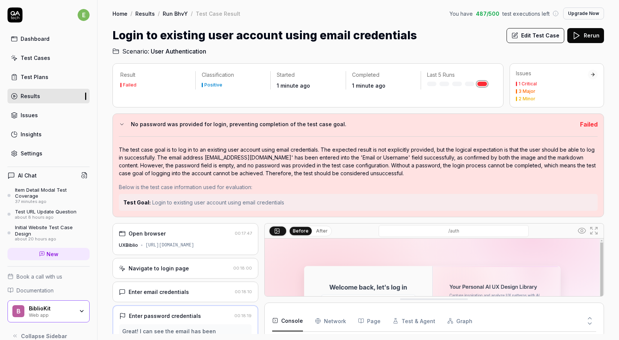
click at [166, 203] on span "Login to existing user account using email credentials" at bounding box center [218, 202] width 132 height 6
click at [213, 207] on div "Test Goal: Login to existing user account using email credentials" at bounding box center [358, 202] width 479 height 17
click at [121, 121] on icon at bounding box center [122, 124] width 6 height 6
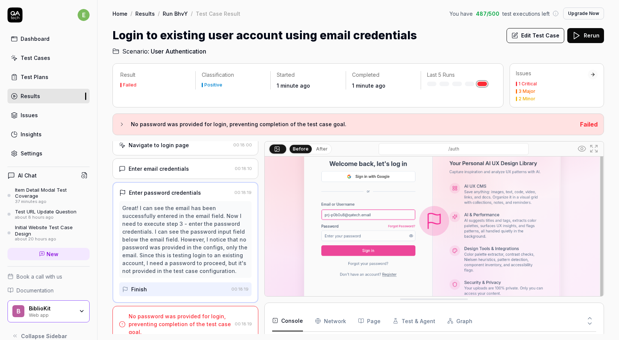
scroll to position [43, 0]
click at [227, 321] on div "No password was provided for login, preventing completion of the test case goal." at bounding box center [180, 325] width 103 height 24
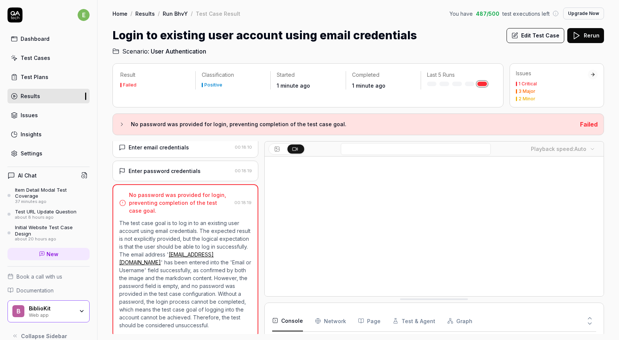
scroll to position [66, 0]
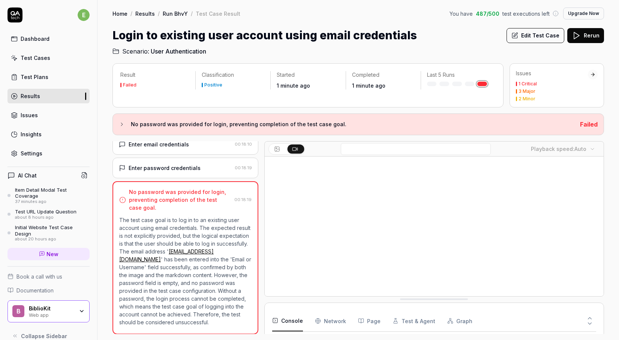
click at [52, 158] on link "Settings" at bounding box center [48, 153] width 82 height 15
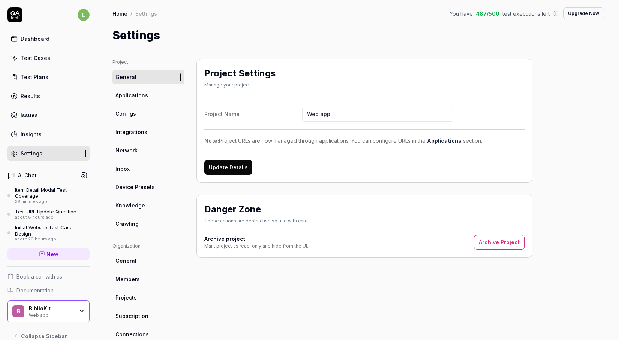
click at [159, 103] on ul "Project General Applications Configs Integrations Network Inbox Device Presets …" at bounding box center [148, 145] width 72 height 172
click at [157, 132] on link "Integrations" at bounding box center [148, 132] width 72 height 14
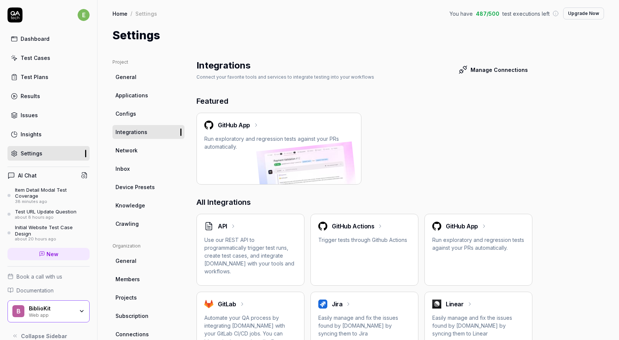
click at [253, 229] on div "API" at bounding box center [250, 226] width 92 height 9
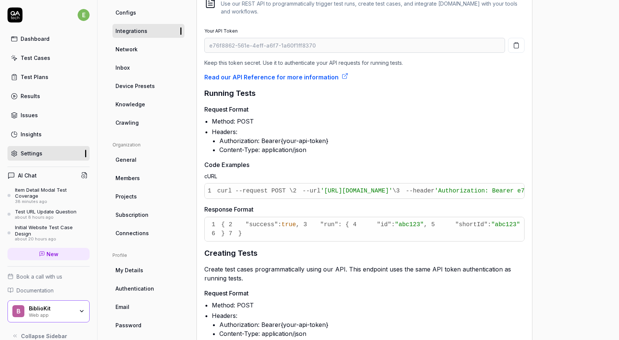
scroll to position [89, 0]
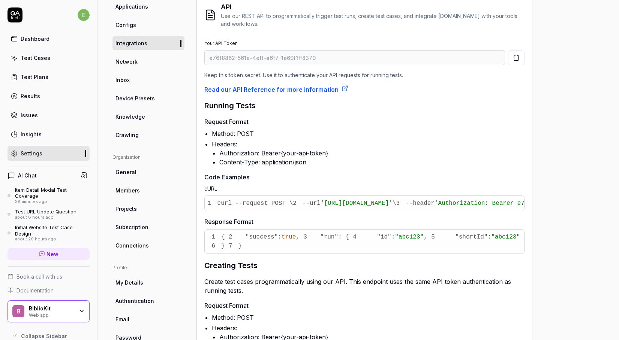
click at [517, 57] on icon "button" at bounding box center [516, 57] width 7 height 7
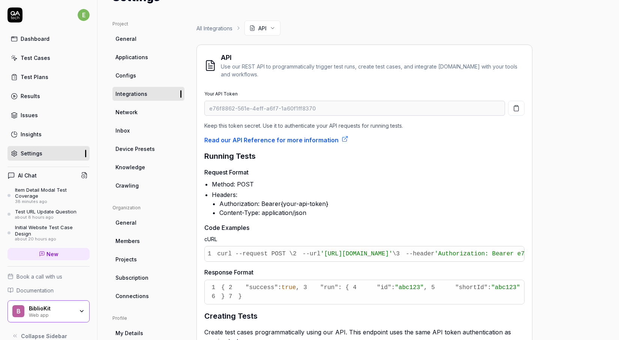
scroll to position [0, 0]
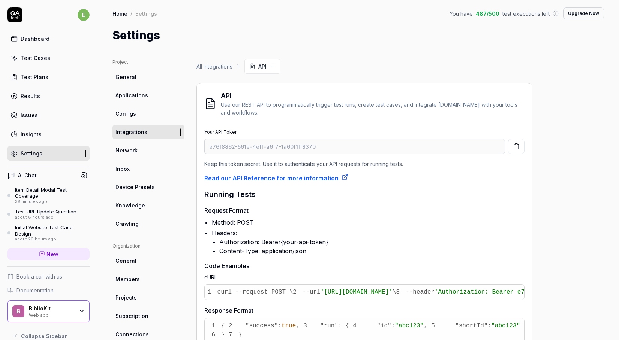
click at [37, 40] on div "Dashboard" at bounding box center [35, 39] width 29 height 8
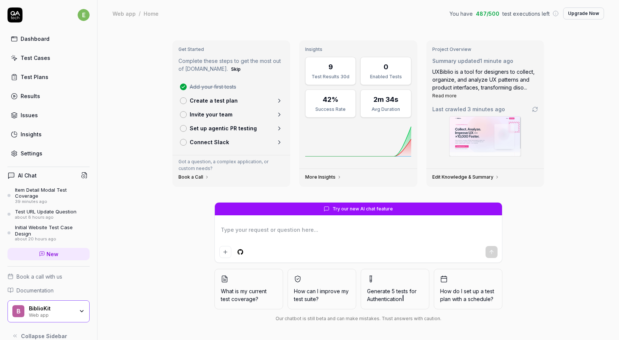
click at [190, 95] on link "Create a test plan" at bounding box center [231, 101] width 109 height 14
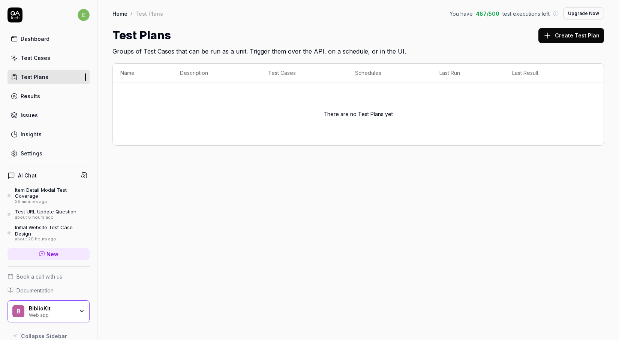
click at [560, 31] on button "Create Test Plan" at bounding box center [571, 35] width 66 height 15
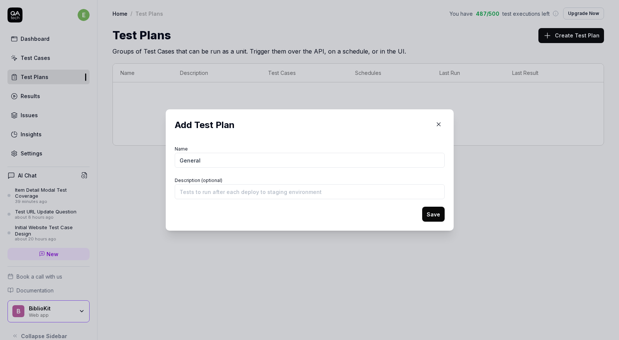
click at [433, 219] on button "Save" at bounding box center [433, 214] width 22 height 15
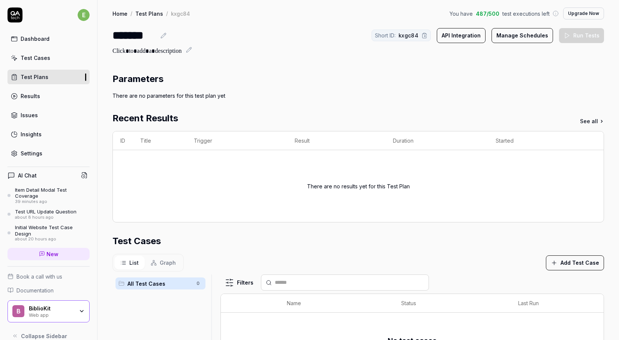
scroll to position [101, 0]
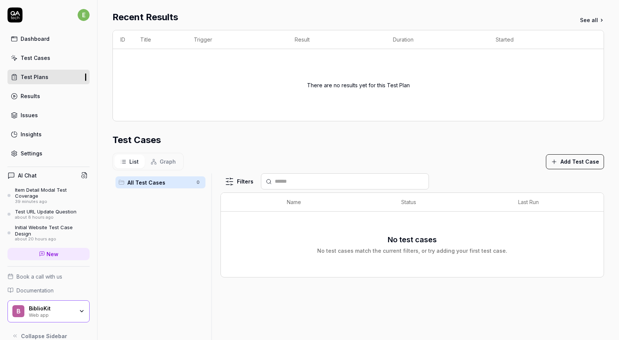
click at [581, 157] on button "Add Test Case" at bounding box center [575, 161] width 58 height 15
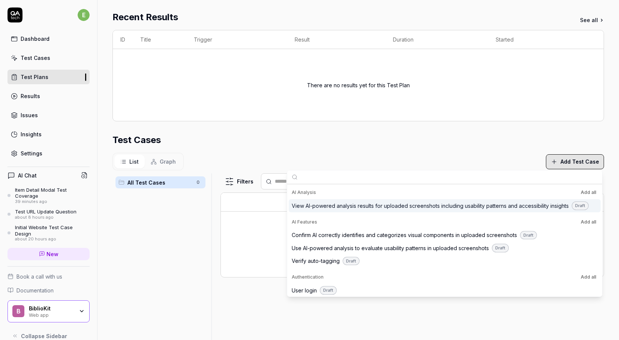
click at [488, 136] on div "Test Cases" at bounding box center [357, 139] width 491 height 13
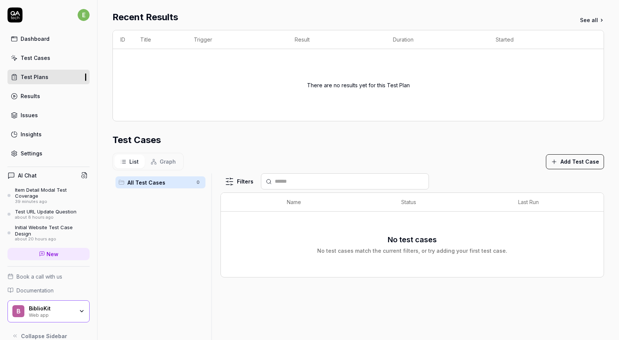
click at [166, 160] on span "Graph" at bounding box center [168, 162] width 16 height 8
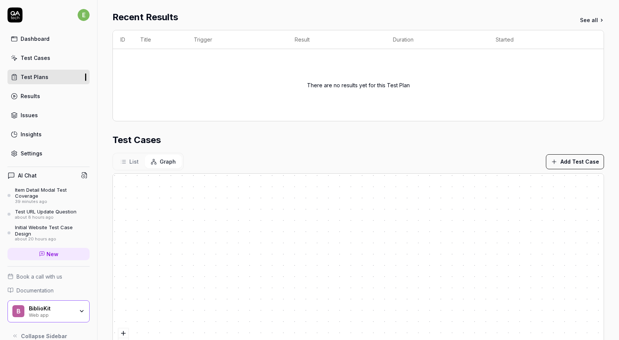
click at [126, 157] on button "List" at bounding box center [129, 162] width 30 height 14
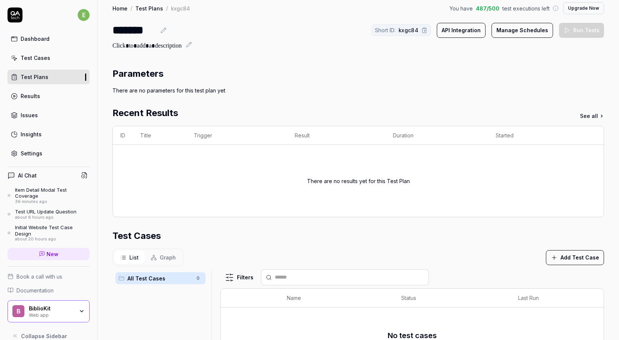
scroll to position [7, 0]
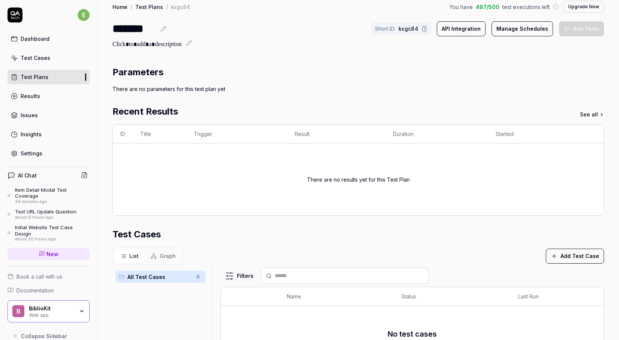
click at [470, 26] on button "API Integration" at bounding box center [461, 28] width 49 height 15
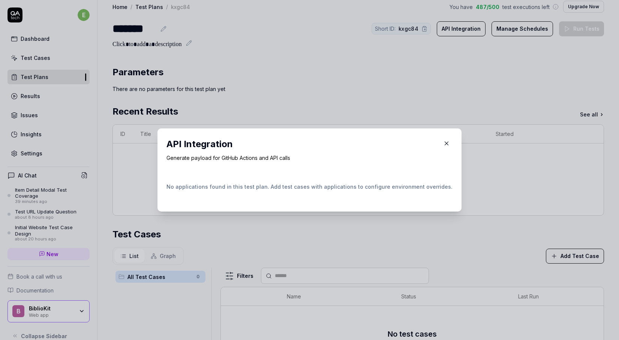
click at [443, 142] on icon "button" at bounding box center [446, 143] width 7 height 7
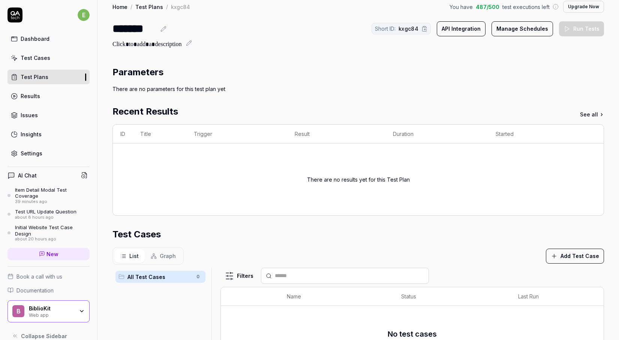
click at [467, 33] on button "API Integration" at bounding box center [461, 28] width 49 height 15
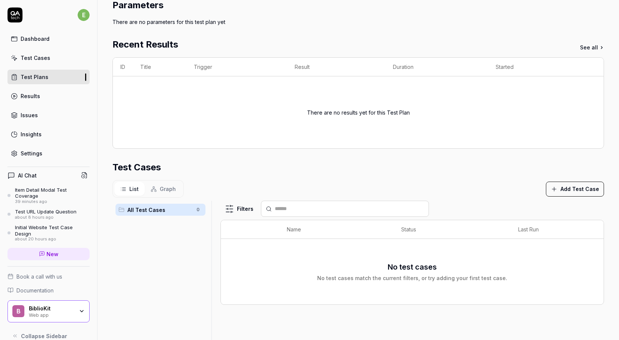
scroll to position [135, 0]
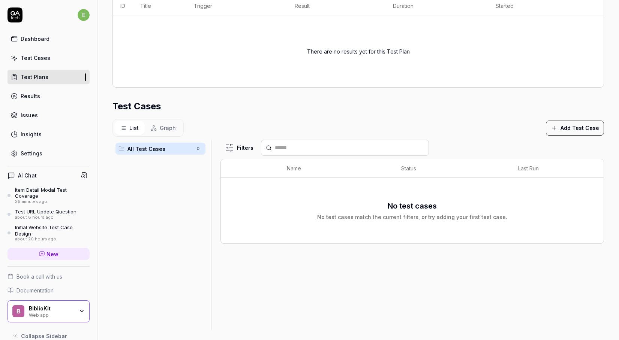
click at [571, 127] on button "Add Test Case" at bounding box center [575, 128] width 58 height 15
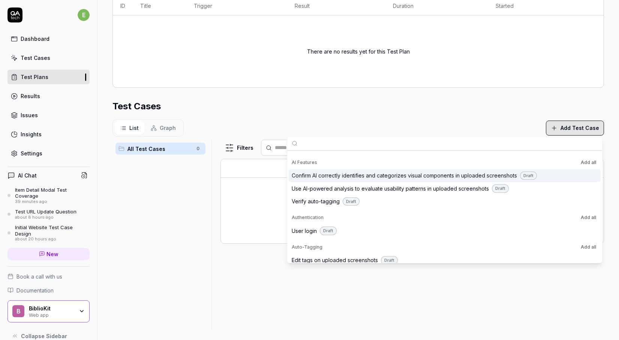
scroll to position [27, 0]
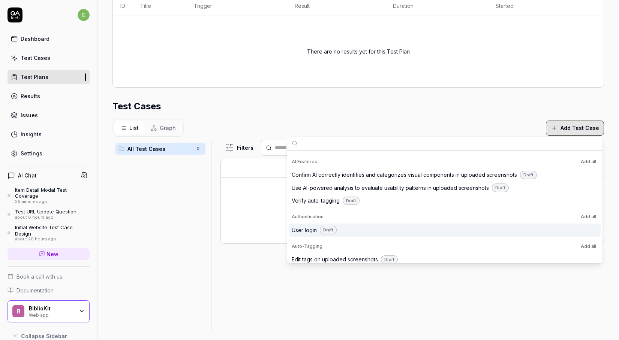
click at [449, 226] on div "User login Draft" at bounding box center [440, 230] width 297 height 9
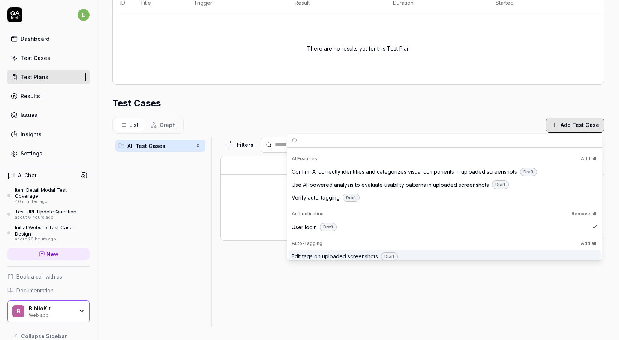
scroll to position [180, 0]
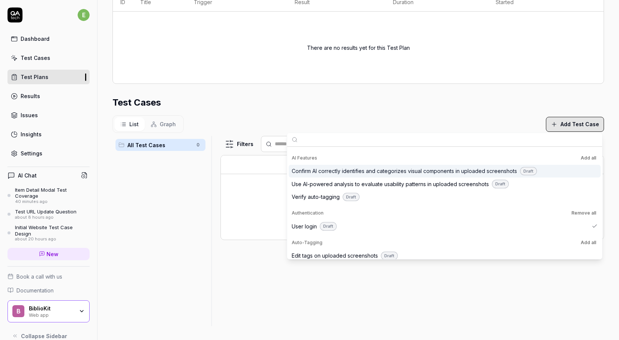
click at [588, 156] on button "Add all" at bounding box center [588, 158] width 18 height 9
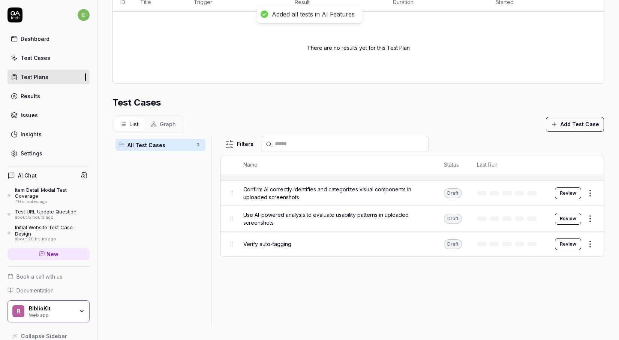
click at [430, 284] on div "Filters Name Status Last Run Confirm AI correctly identifies and categorizes vi…" at bounding box center [411, 231] width 383 height 190
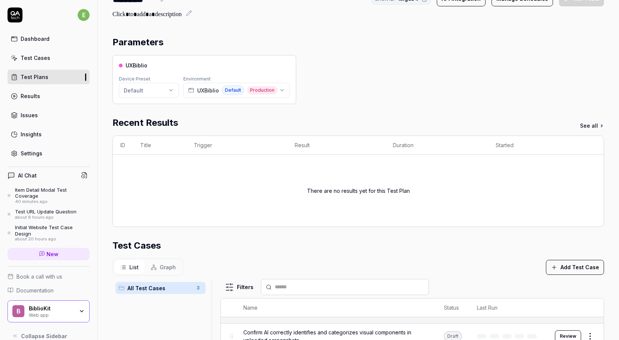
scroll to position [0, 0]
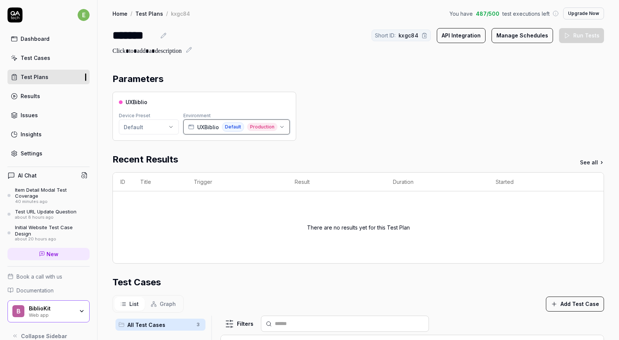
click at [219, 127] on div "UXBiblio Default Production" at bounding box center [232, 127] width 89 height 10
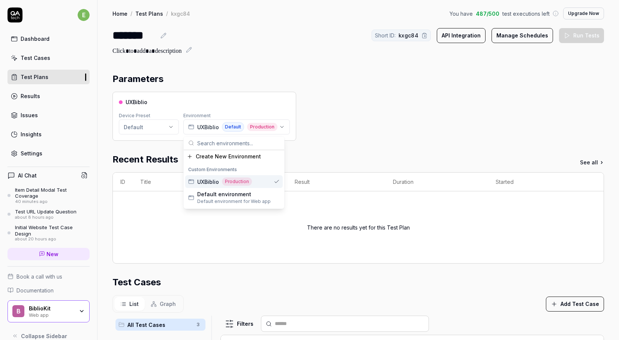
click at [222, 182] on span "Production" at bounding box center [237, 182] width 30 height 8
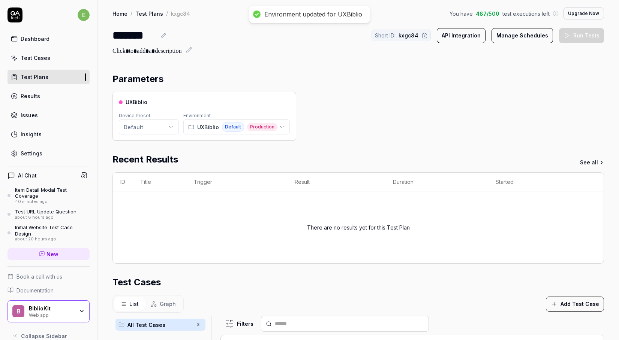
click at [401, 74] on div "Parameters" at bounding box center [357, 78] width 491 height 13
click at [472, 34] on button "API Integration" at bounding box center [461, 35] width 49 height 15
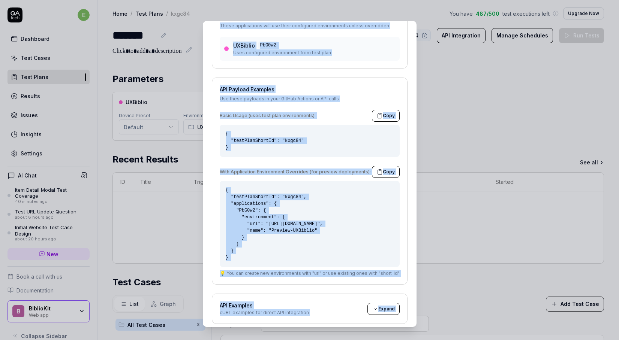
scroll to position [103, 0]
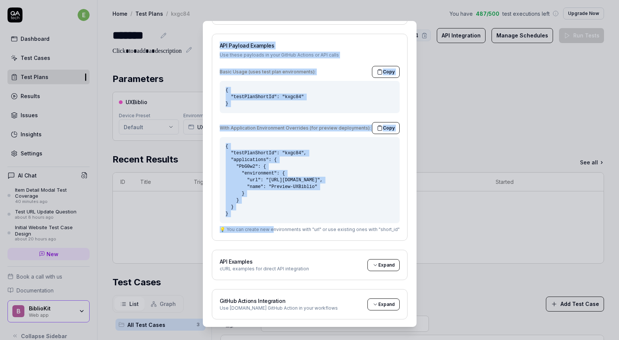
drag, startPoint x: 222, startPoint y: 66, endPoint x: 273, endPoint y: 227, distance: 169.1
click at [273, 227] on div "Applications in Test Plan These applications will use their configured environm…" at bounding box center [310, 140] width 196 height 359
click at [382, 265] on span "Expand" at bounding box center [386, 265] width 16 height 7
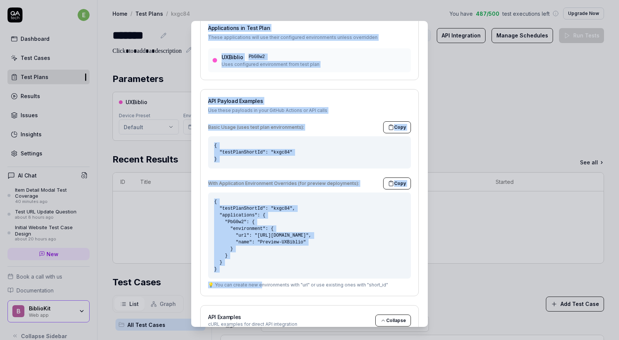
scroll to position [0, 0]
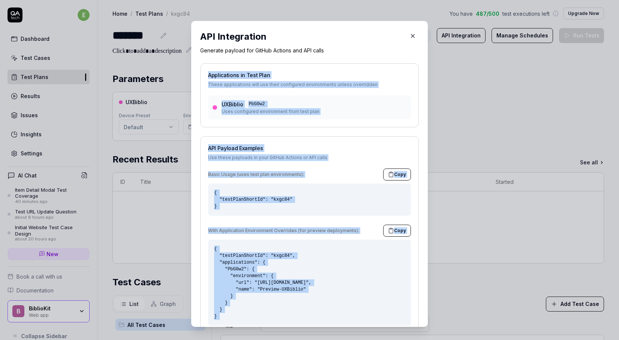
click at [264, 91] on div "Applications in Test Plan These applications will use their configured environm…" at bounding box center [309, 95] width 219 height 64
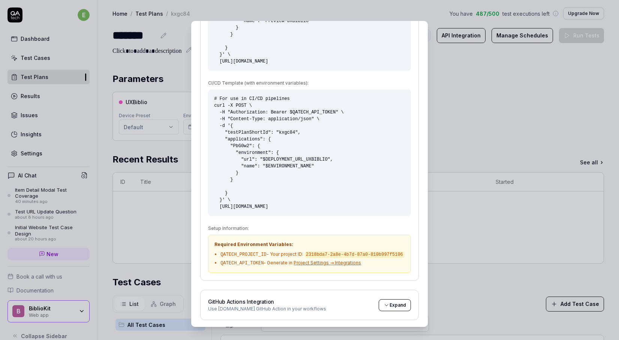
scroll to position [8, 0]
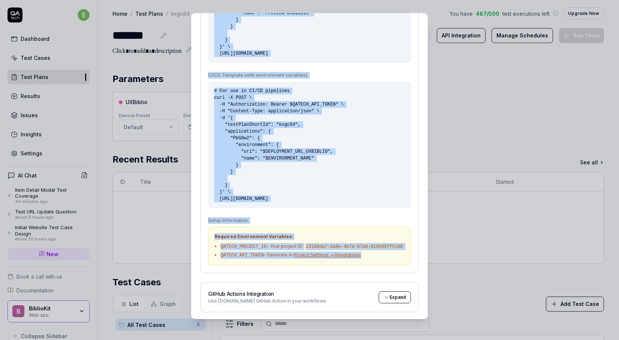
drag, startPoint x: 198, startPoint y: 32, endPoint x: 323, endPoint y: 265, distance: 264.7
click at [323, 265] on div "API Integration Generate payload for GitHub Actions and API calls Applications …" at bounding box center [309, 166] width 237 height 306
copy div "LOR Ipsumdolors Ametcons adipisc eli SedDoe Tempori utl ETD magna Aliquaenimad …"
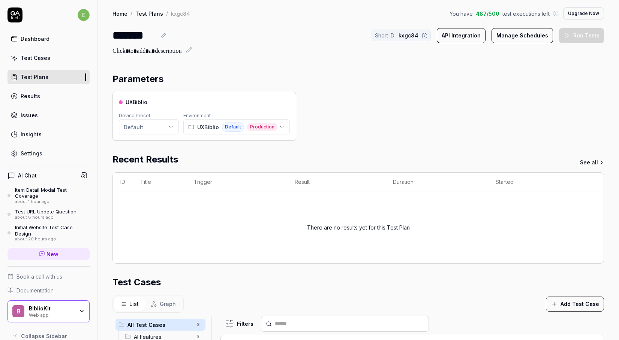
click at [63, 306] on div "BiblioKit" at bounding box center [51, 309] width 45 height 7
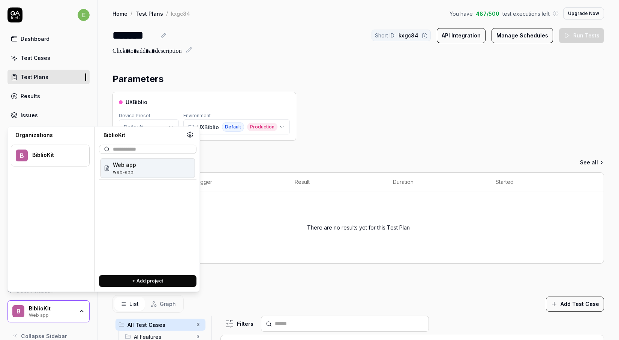
click at [63, 306] on div "BiblioKit" at bounding box center [51, 309] width 45 height 7
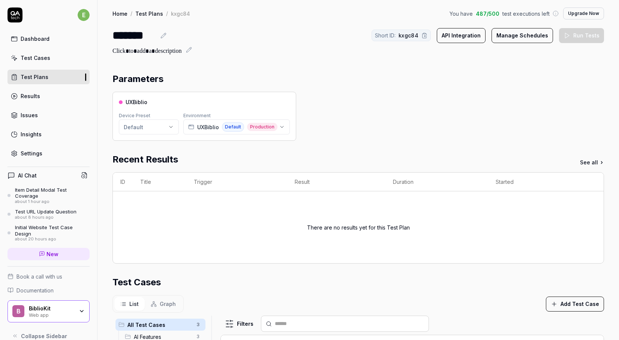
scroll to position [5, 0]
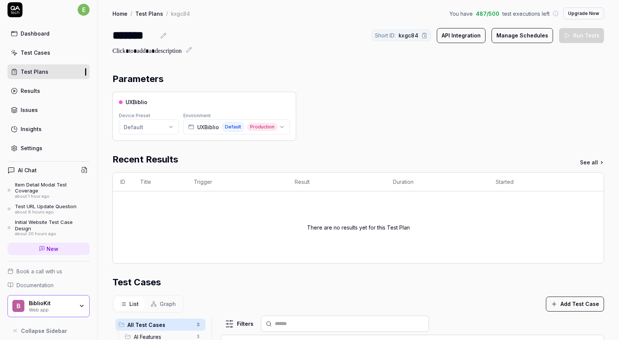
click at [9, 4] on icon at bounding box center [14, 9] width 15 height 15
click at [84, 10] on html "e Dashboard Test Cases Test Plans Results Issues Insights Settings AI Chat Item…" at bounding box center [309, 170] width 619 height 340
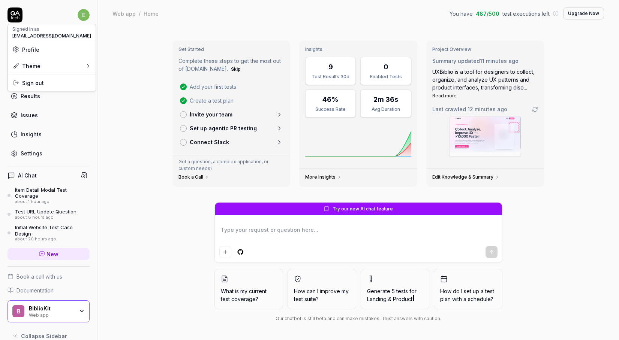
click at [83, 16] on html "e Dashboard Test Cases Test Plans Results Issues Insights Settings AI Chat Item…" at bounding box center [309, 170] width 619 height 340
click at [58, 51] on span "Profile" at bounding box center [51, 50] width 79 height 8
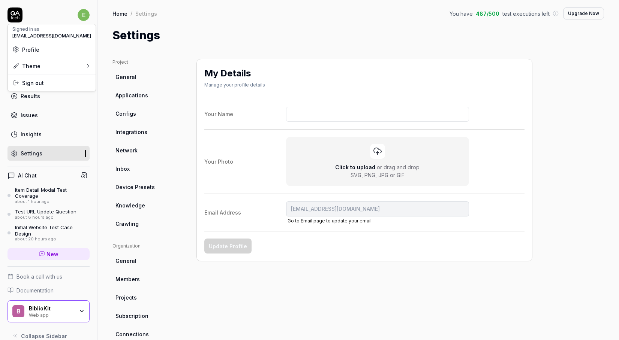
click at [145, 94] on html "e Dashboard Test Cases Test Plans Results Issues Insights Settings AI Chat Item…" at bounding box center [309, 170] width 619 height 340
click at [136, 77] on link "General" at bounding box center [148, 77] width 72 height 14
click at [138, 93] on span "Applications" at bounding box center [131, 95] width 33 height 8
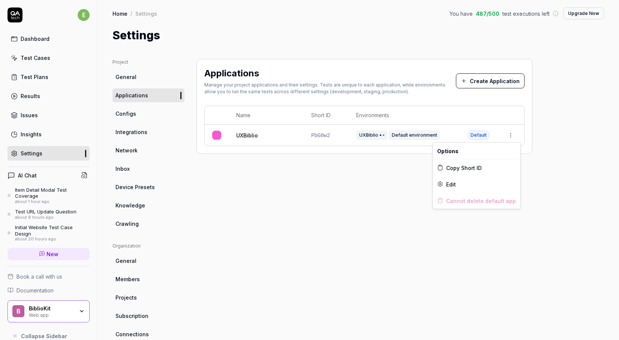
click at [511, 135] on html "e Dashboard Test Cases Test Plans Results Issues Insights Settings AI Chat Item…" at bounding box center [309, 170] width 619 height 340
click at [487, 106] on html "e Dashboard Test Cases Test Plans Results Issues Insights Settings AI Chat Item…" at bounding box center [309, 170] width 619 height 340
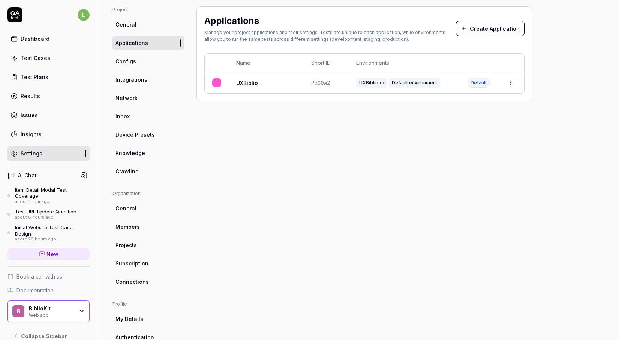
scroll to position [108, 0]
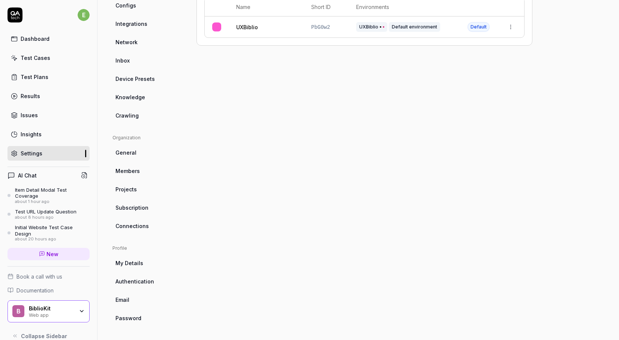
click at [146, 285] on span "Authentication" at bounding box center [134, 282] width 39 height 8
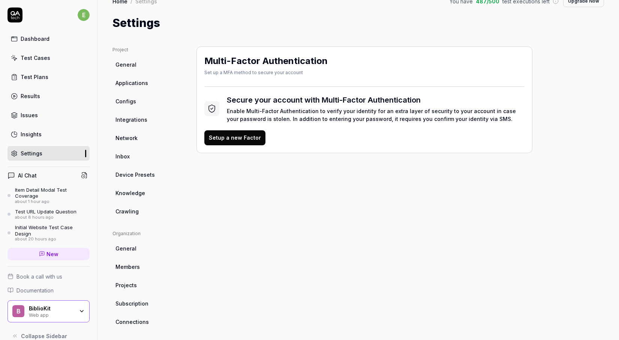
scroll to position [7, 0]
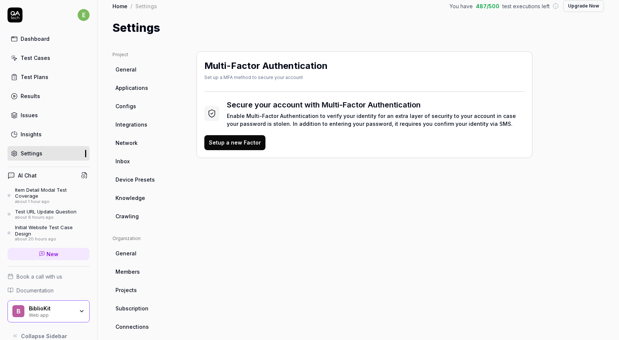
click at [148, 129] on link "Integrations" at bounding box center [148, 125] width 72 height 14
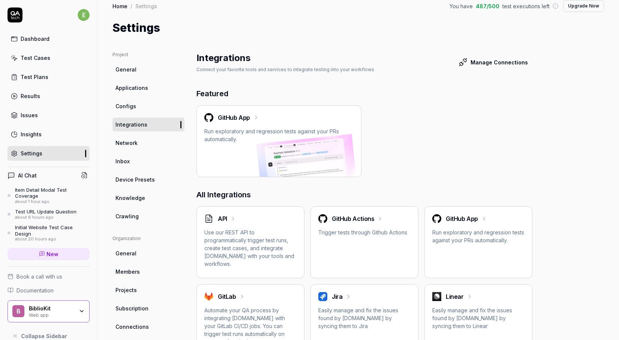
click at [255, 242] on p "Use our REST API to programmatically trigger test runs, create test cases, and …" at bounding box center [250, 248] width 92 height 39
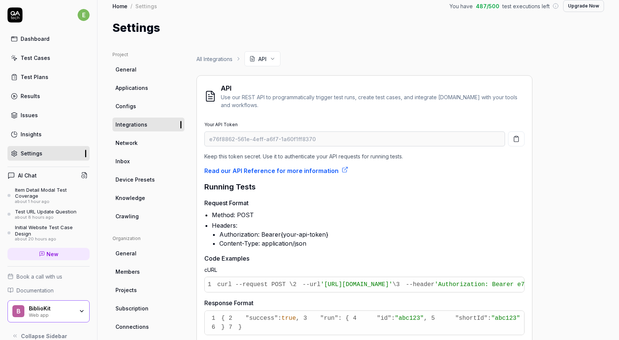
click at [515, 141] on icon "button" at bounding box center [516, 139] width 7 height 7
click at [144, 76] on link "General" at bounding box center [148, 70] width 72 height 14
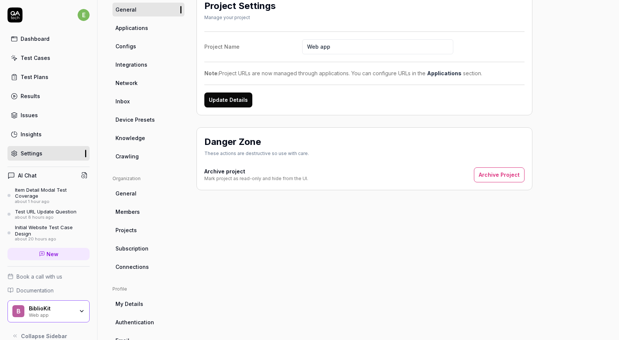
scroll to position [79, 0]
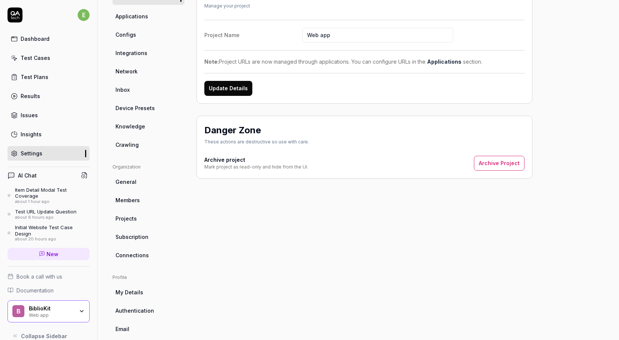
click at [147, 54] on link "Integrations" at bounding box center [148, 53] width 72 height 14
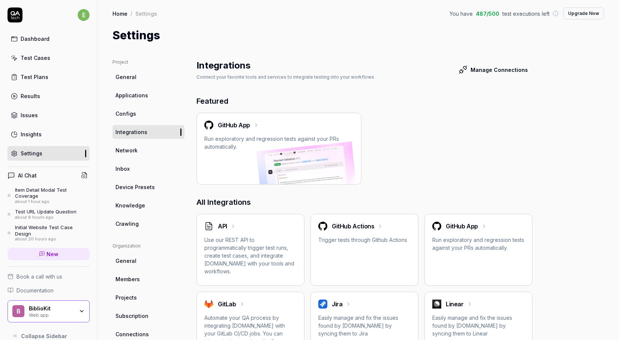
click at [480, 69] on button "Manage Connections" at bounding box center [493, 69] width 78 height 15
